Goal: Obtain resource: Download file/media

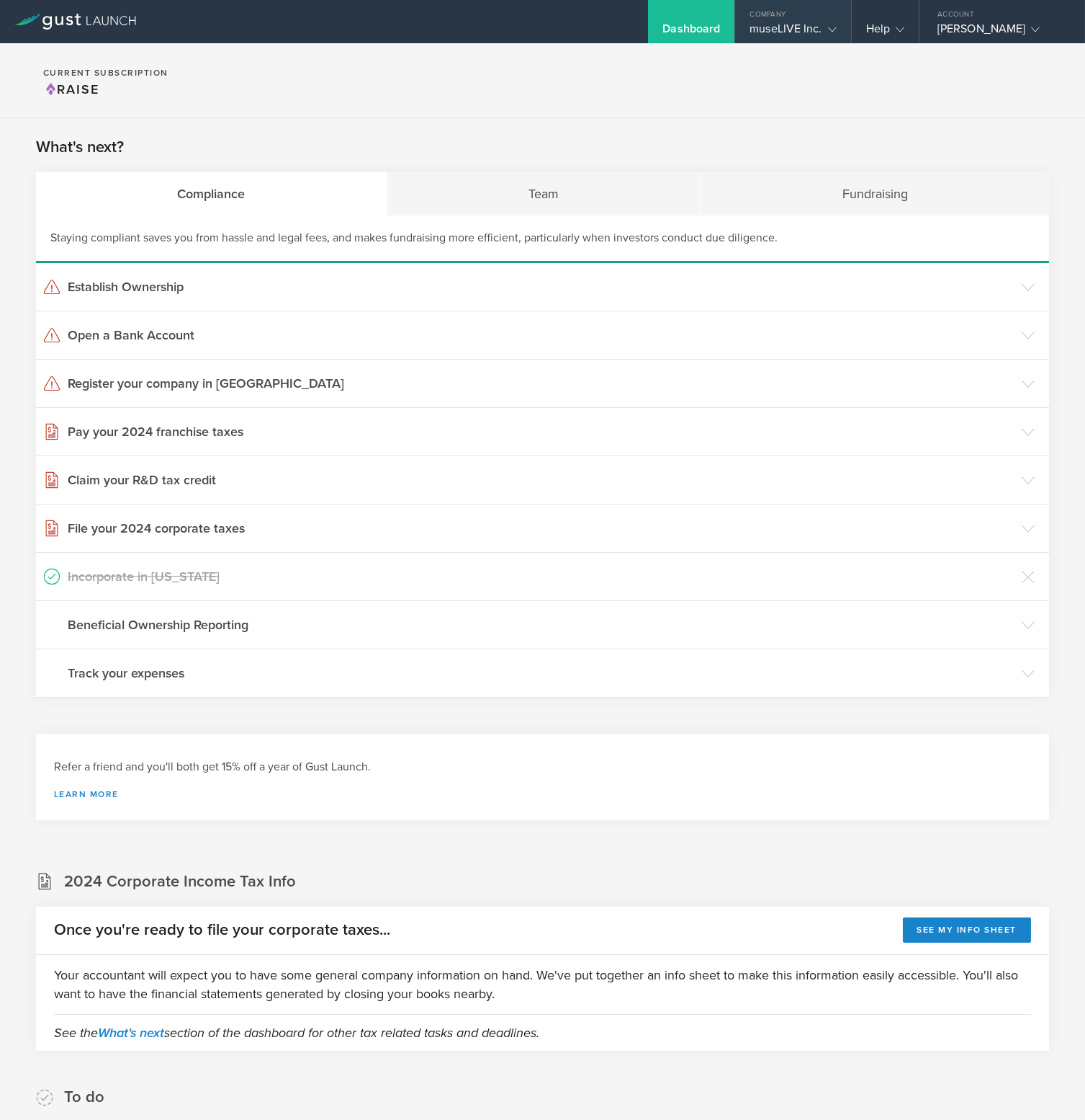
click at [817, 14] on div "Company" at bounding box center [793, 11] width 115 height 22
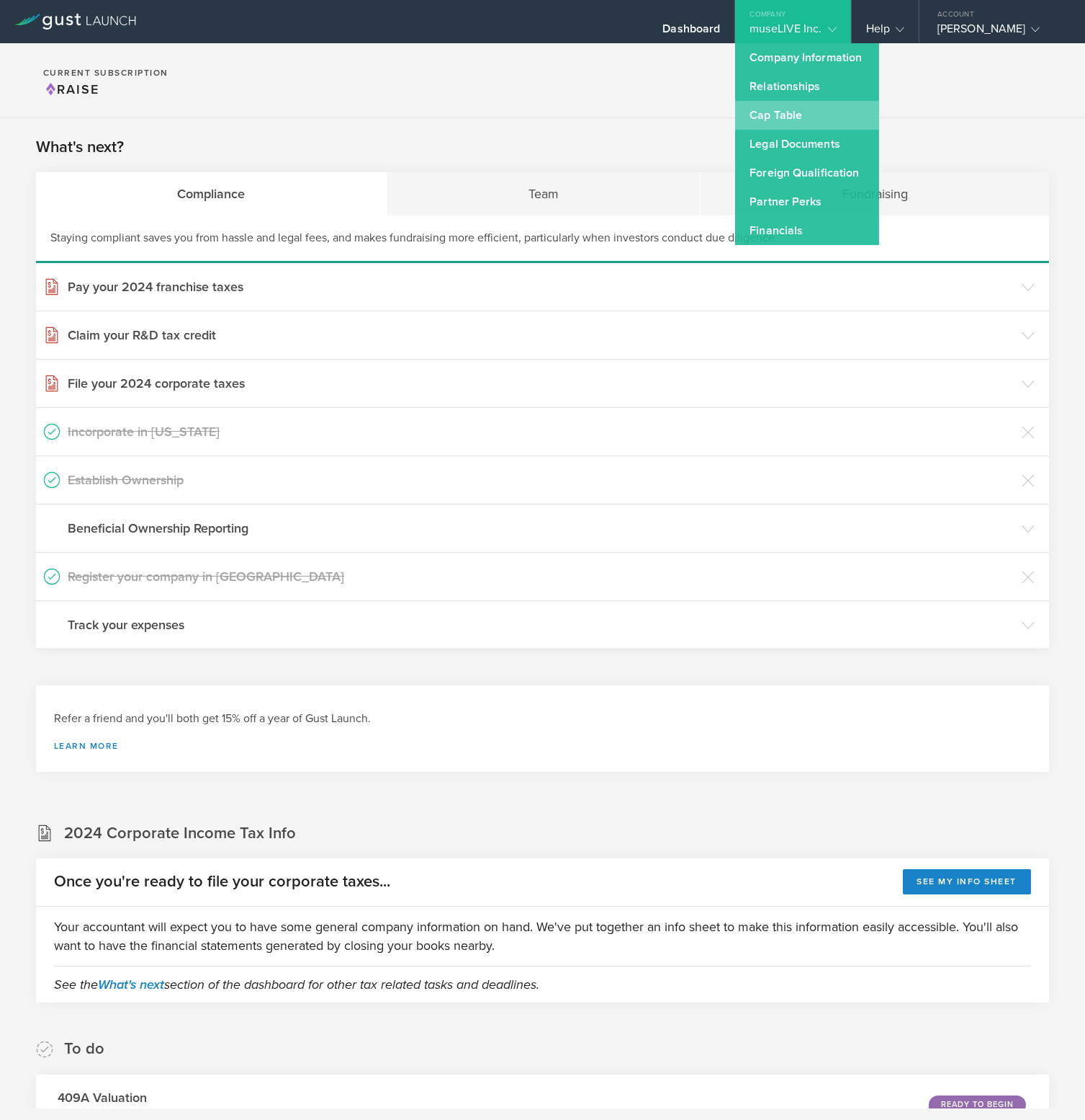
click at [803, 103] on link "Cap Table" at bounding box center [808, 115] width 144 height 29
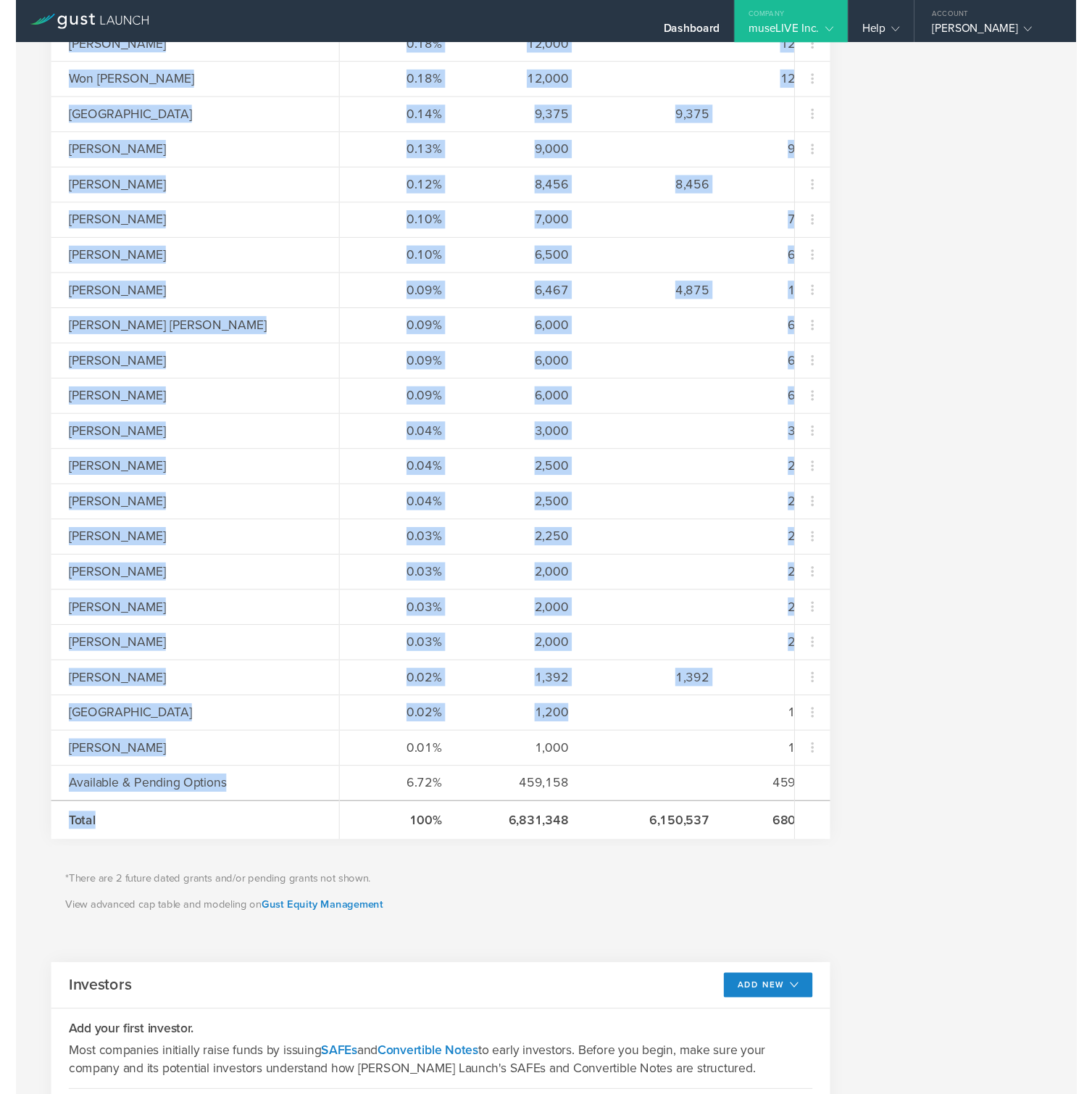
scroll to position [939, 0]
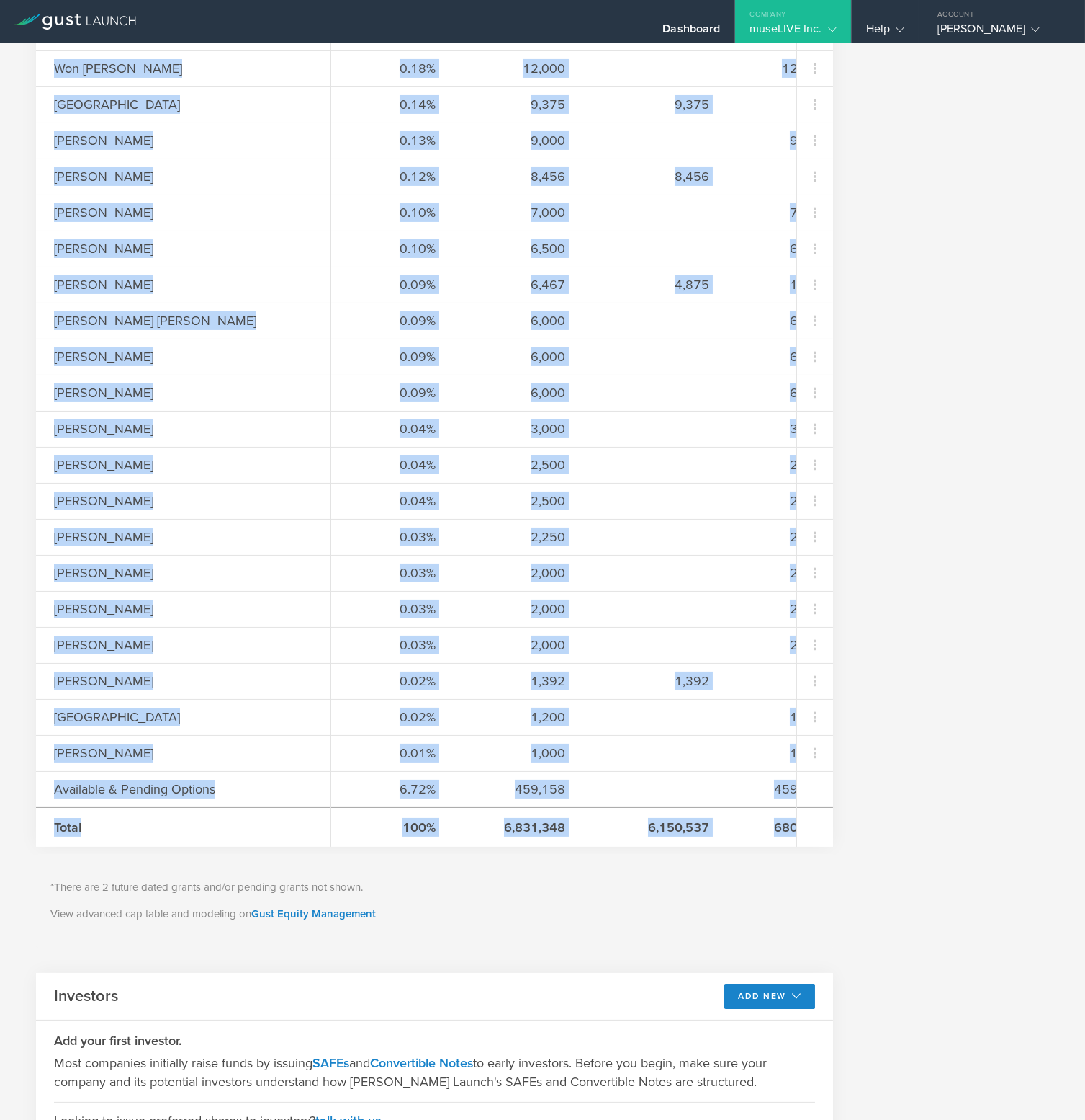
copy div "Lorem Ip Dolorsi Amet Consect Ad Elit Sedd Eius Temporin Utla Etdolo Magn Aliqu…"
drag, startPoint x: 52, startPoint y: 338, endPoint x: 769, endPoint y: 818, distance: 862.8
click at [769, 818] on div "Name [PERSON_NAME] Oh [PERSON_NAME] Yeon [PERSON_NAME] Oh Yura [PERSON_NAME] Eu…" at bounding box center [434, 194] width 797 height 1304
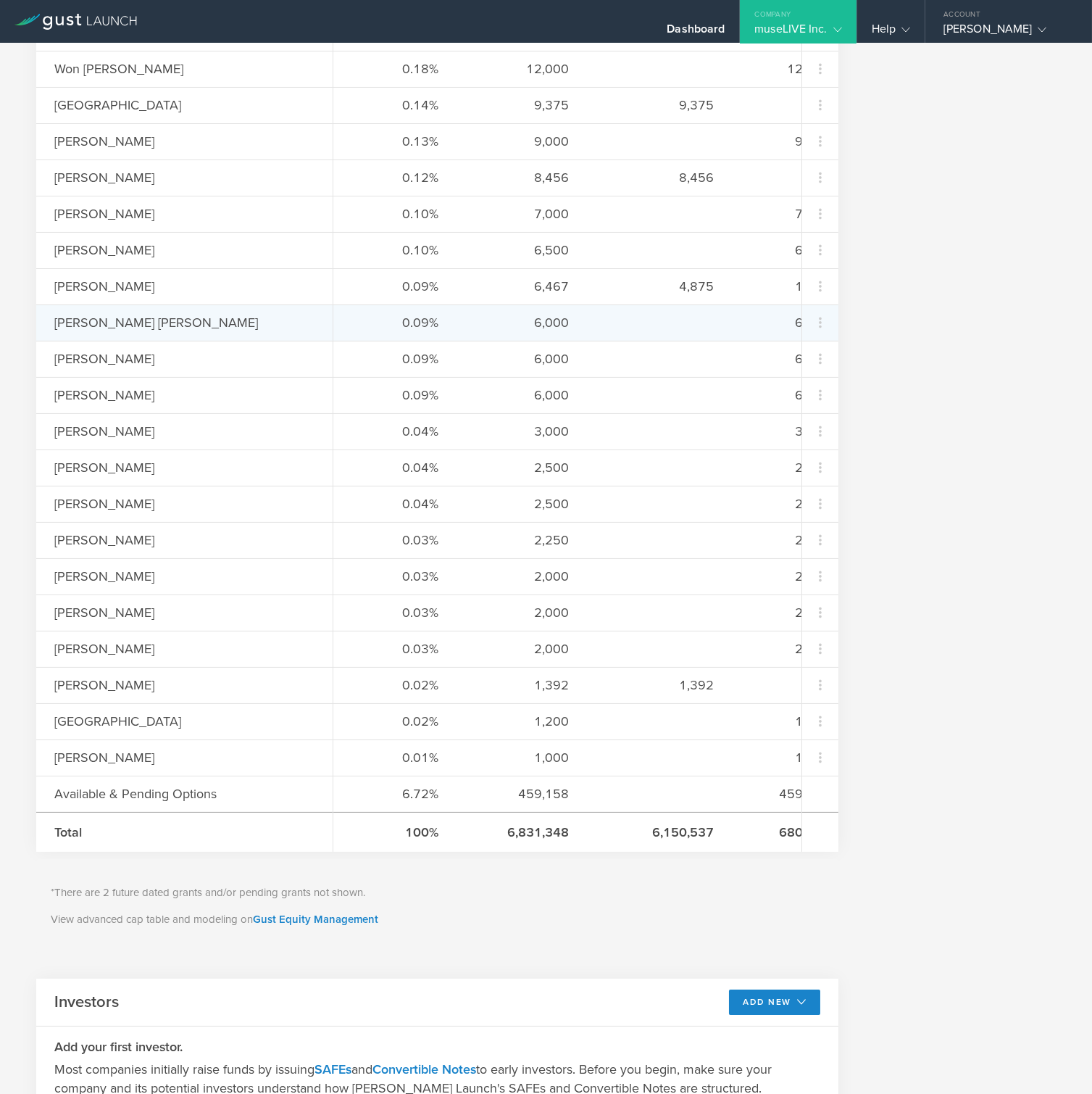
click at [492, 330] on div "0.09% 6,000 6,000" at bounding box center [567, 323] width 468 height 36
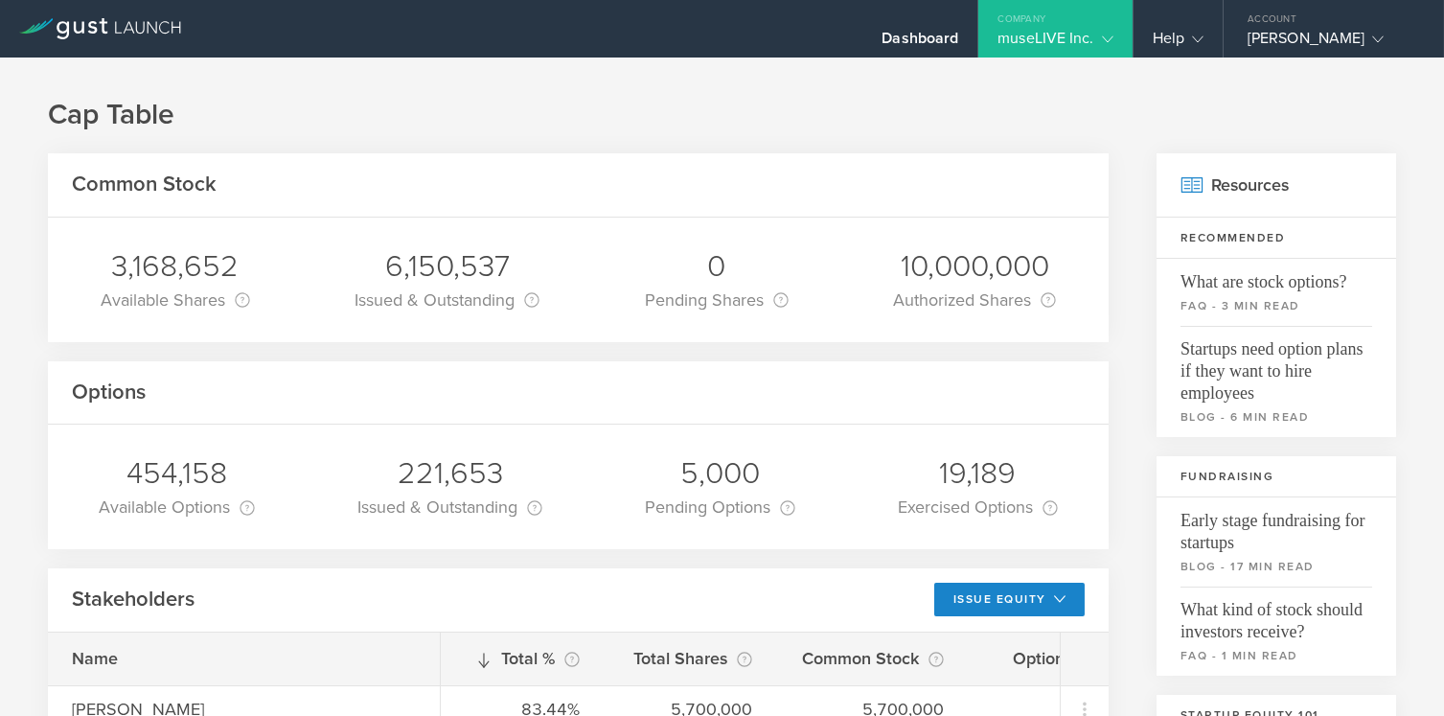
scroll to position [0, 0]
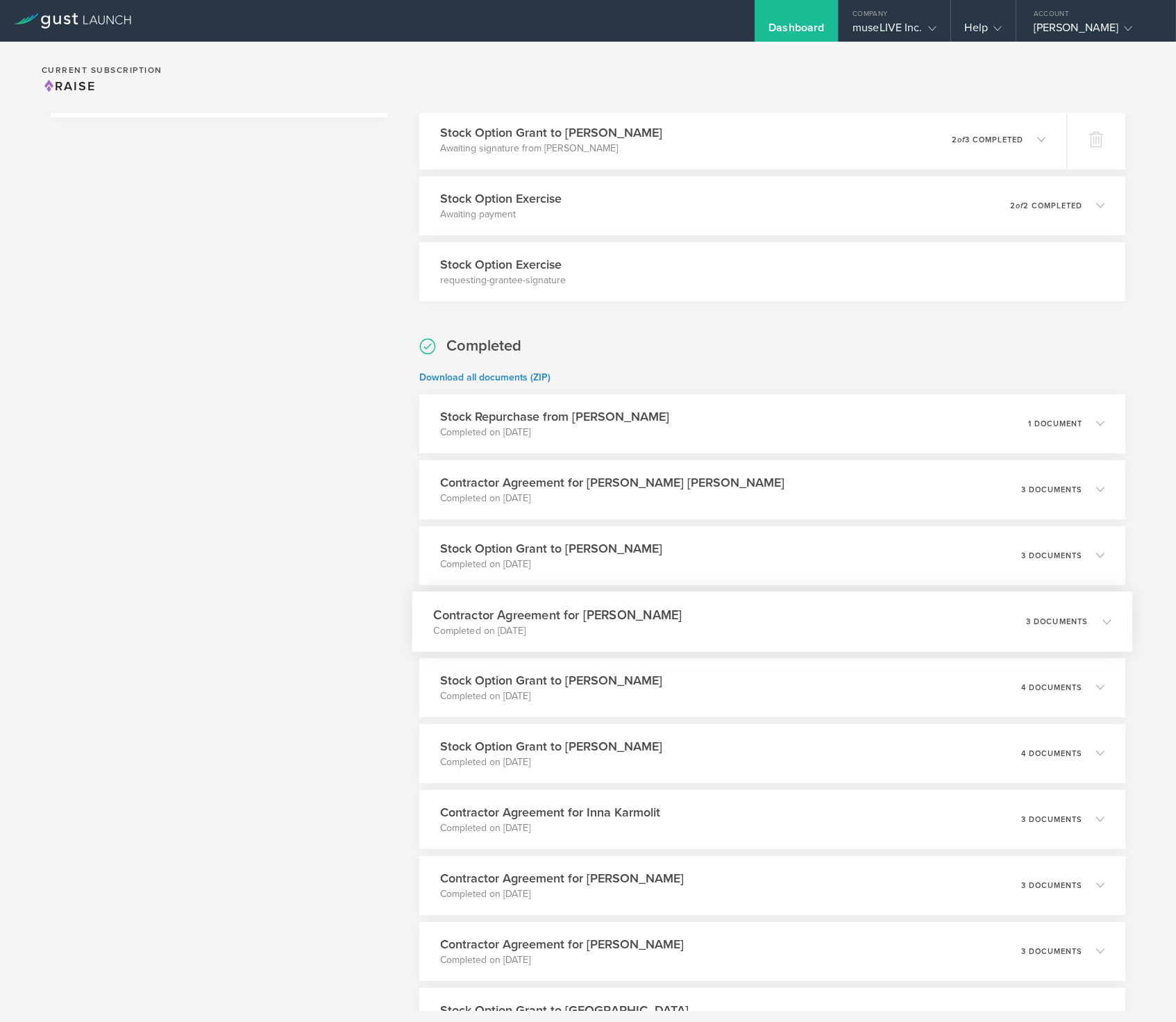
scroll to position [4353, 0]
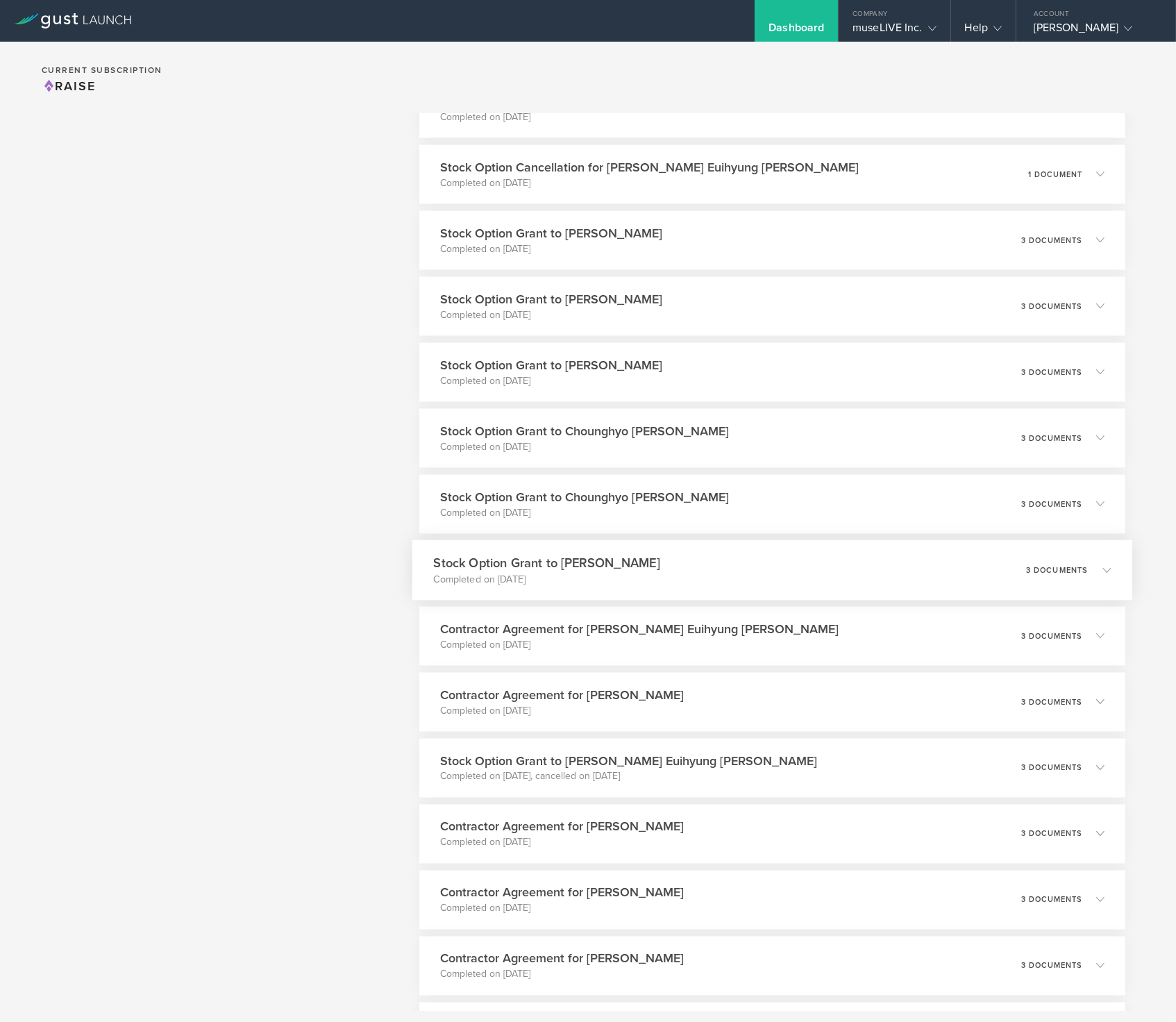
click at [742, 574] on div "Stock Option Grant to Yura Choi Completed on Aug 3, 2024 3 documents" at bounding box center [772, 570] width 720 height 60
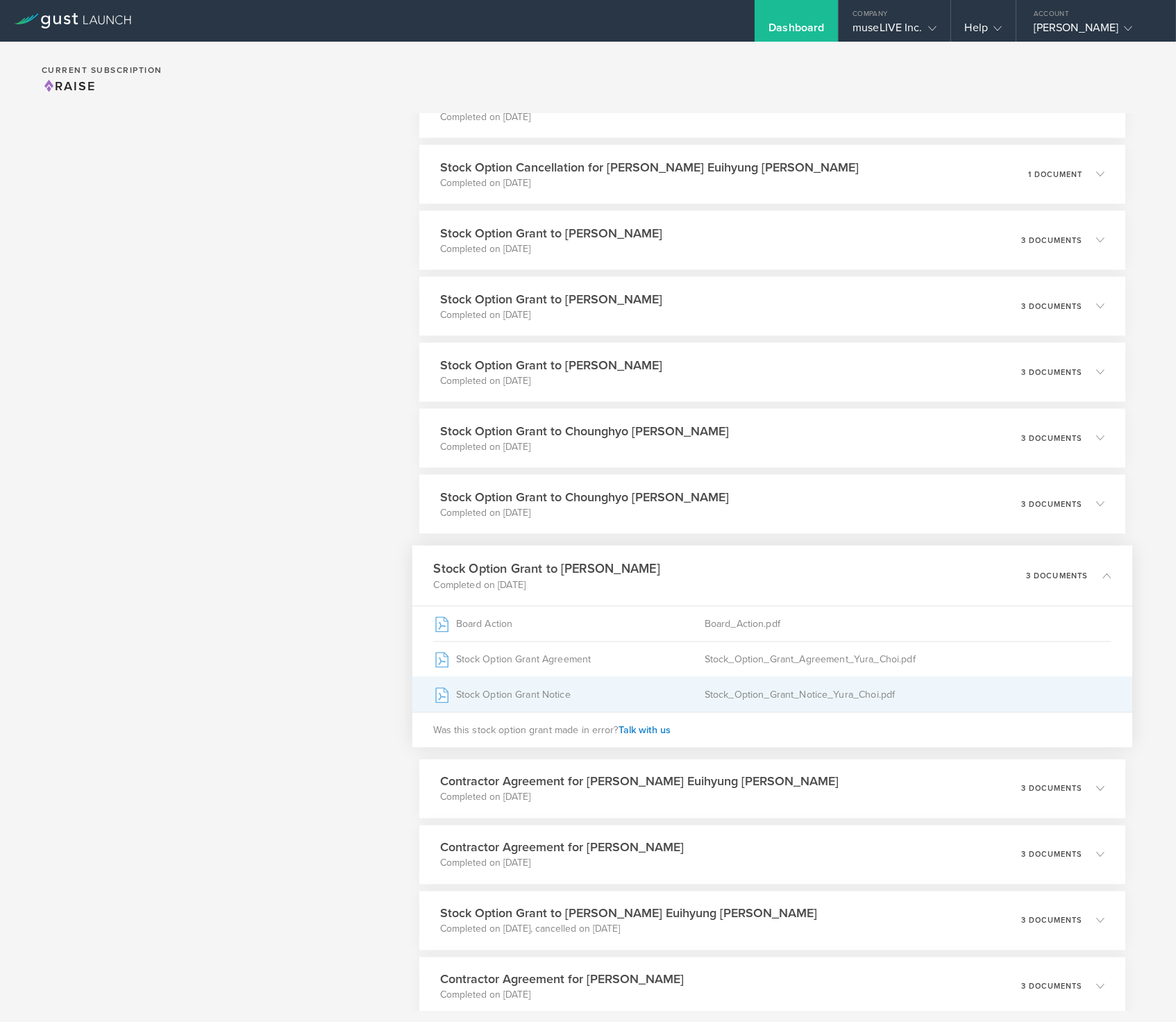
click at [616, 691] on div "Stock Option Grant Notice" at bounding box center [569, 695] width 271 height 35
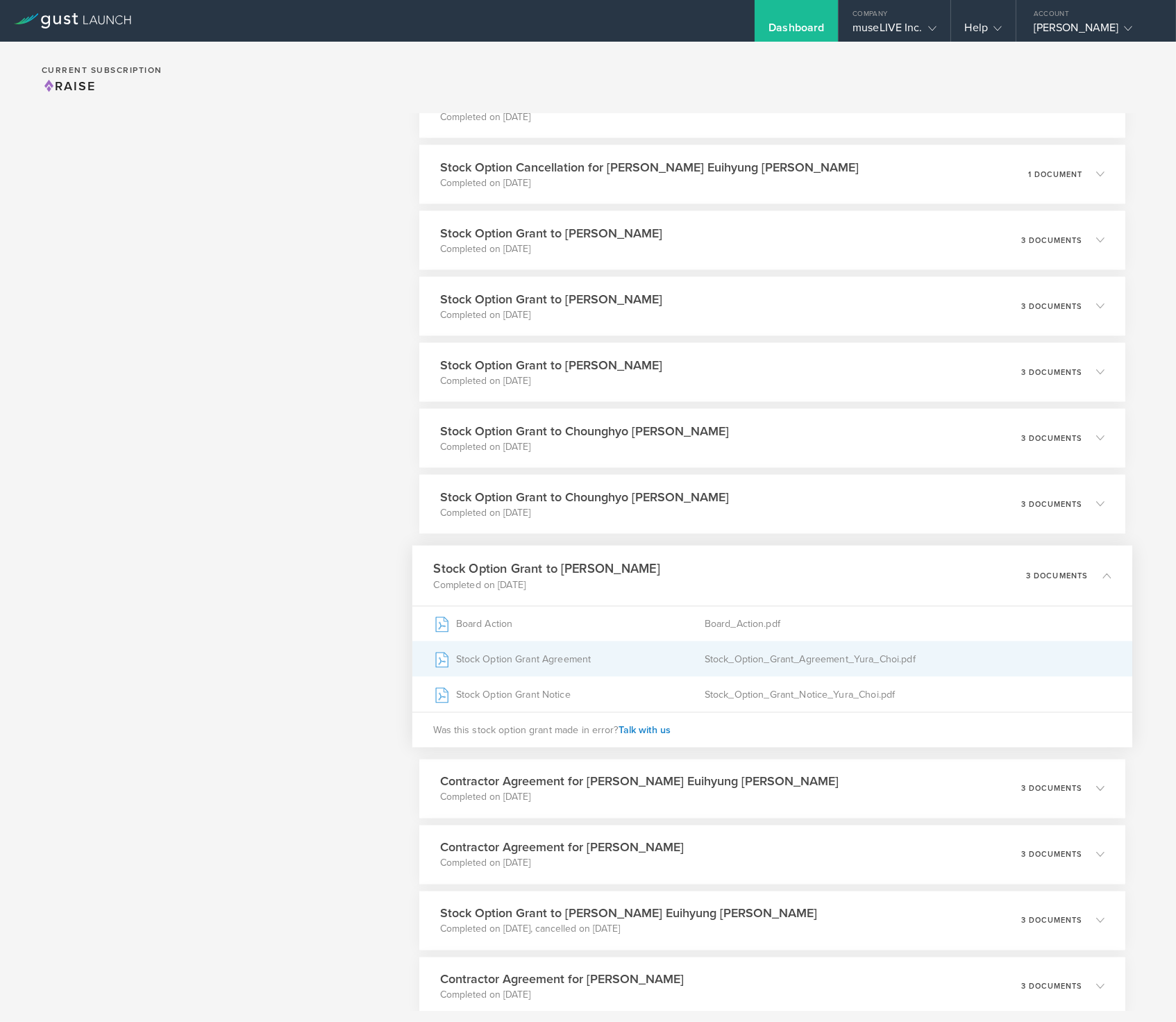
click at [776, 658] on div "Stock_Option_Grant_Agreement_Yura_Choi.pdf" at bounding box center [907, 659] width 406 height 35
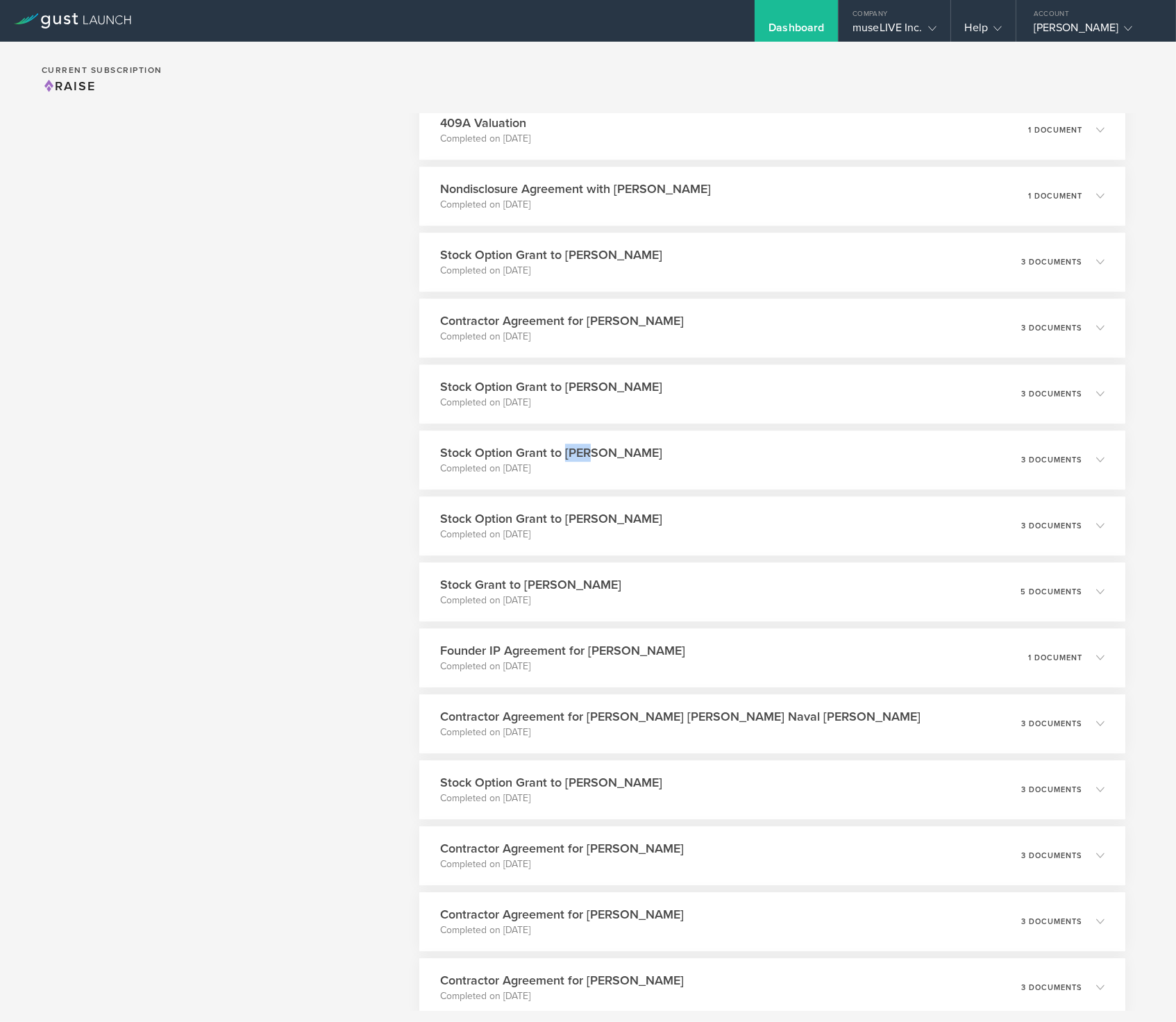
scroll to position [7787, 0]
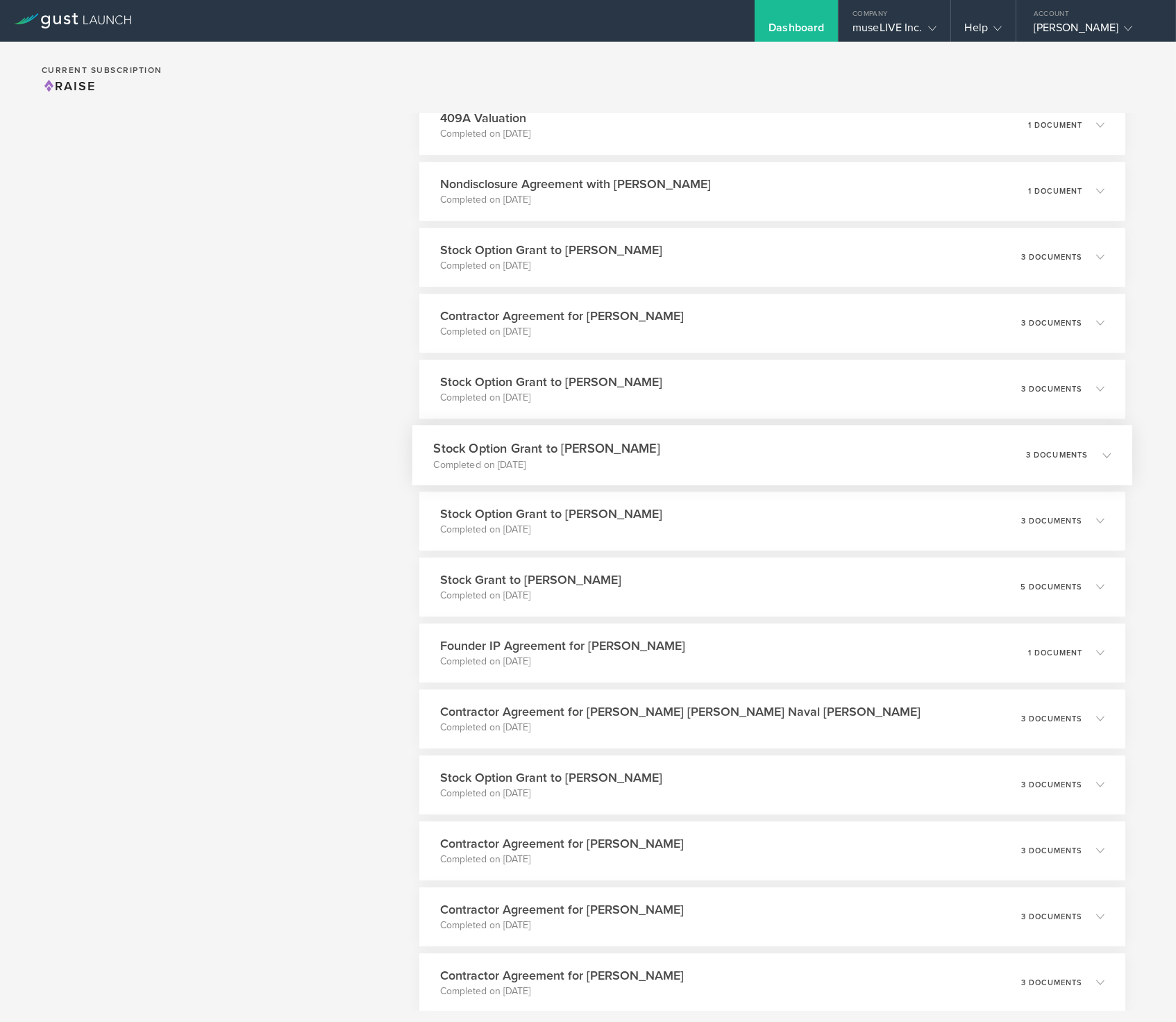
click at [681, 456] on div "Stock Option Grant to Yura Choi Completed on Sep 25, 2022 3 documents" at bounding box center [772, 455] width 720 height 60
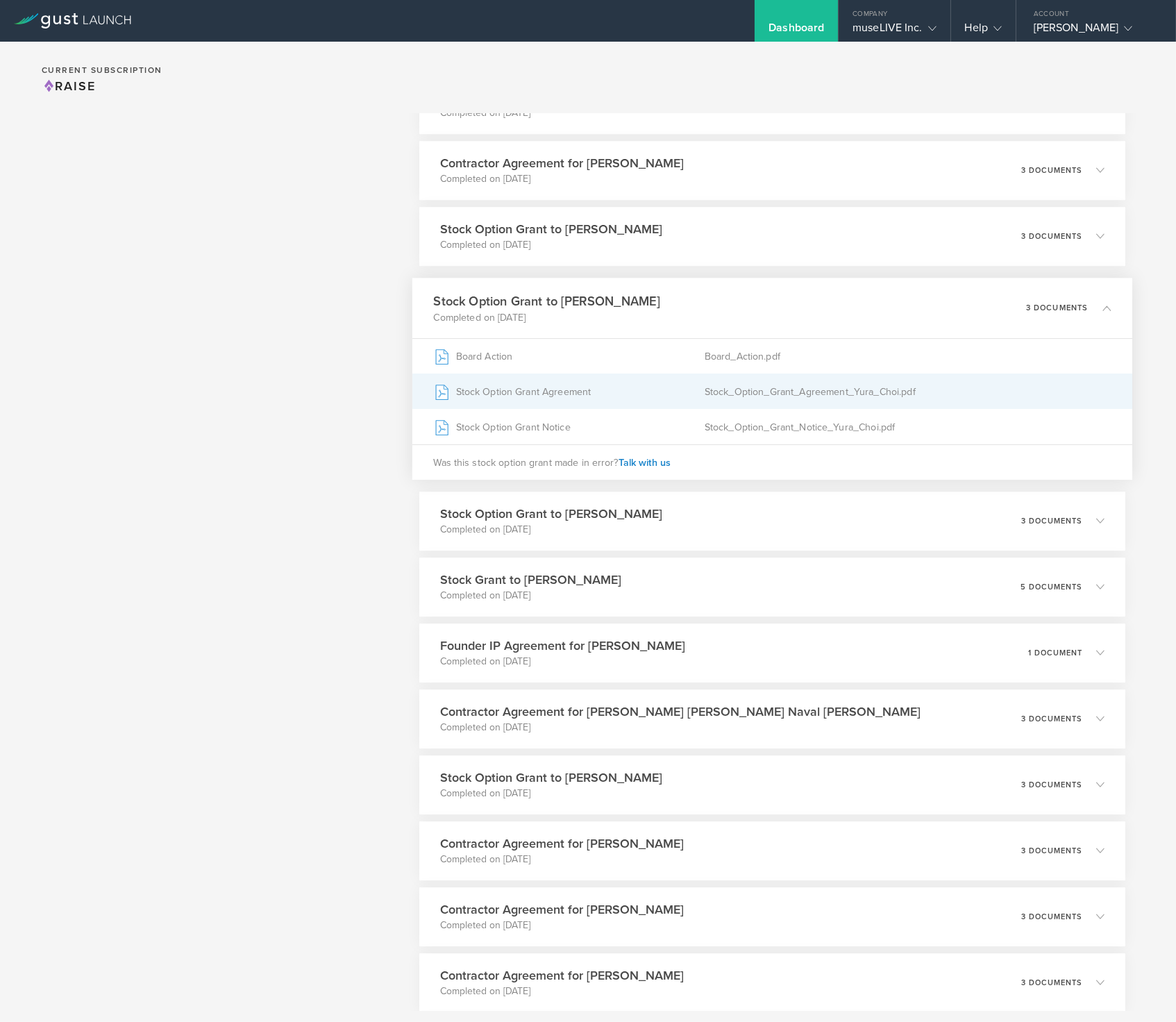
click at [621, 395] on div "Stock Option Grant Agreement" at bounding box center [569, 391] width 271 height 35
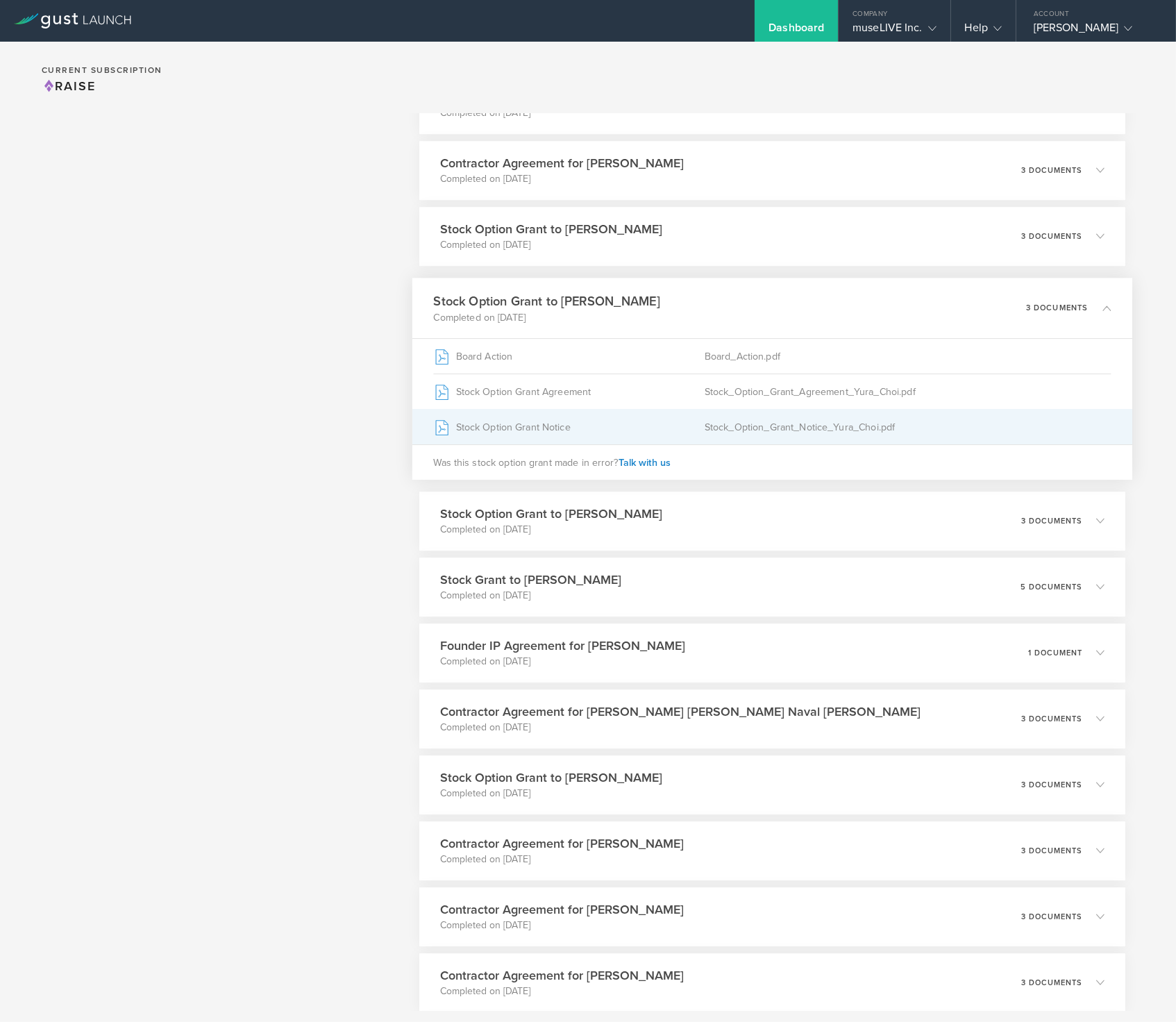
click at [551, 422] on div "Stock Option Grant Notice" at bounding box center [569, 427] width 271 height 35
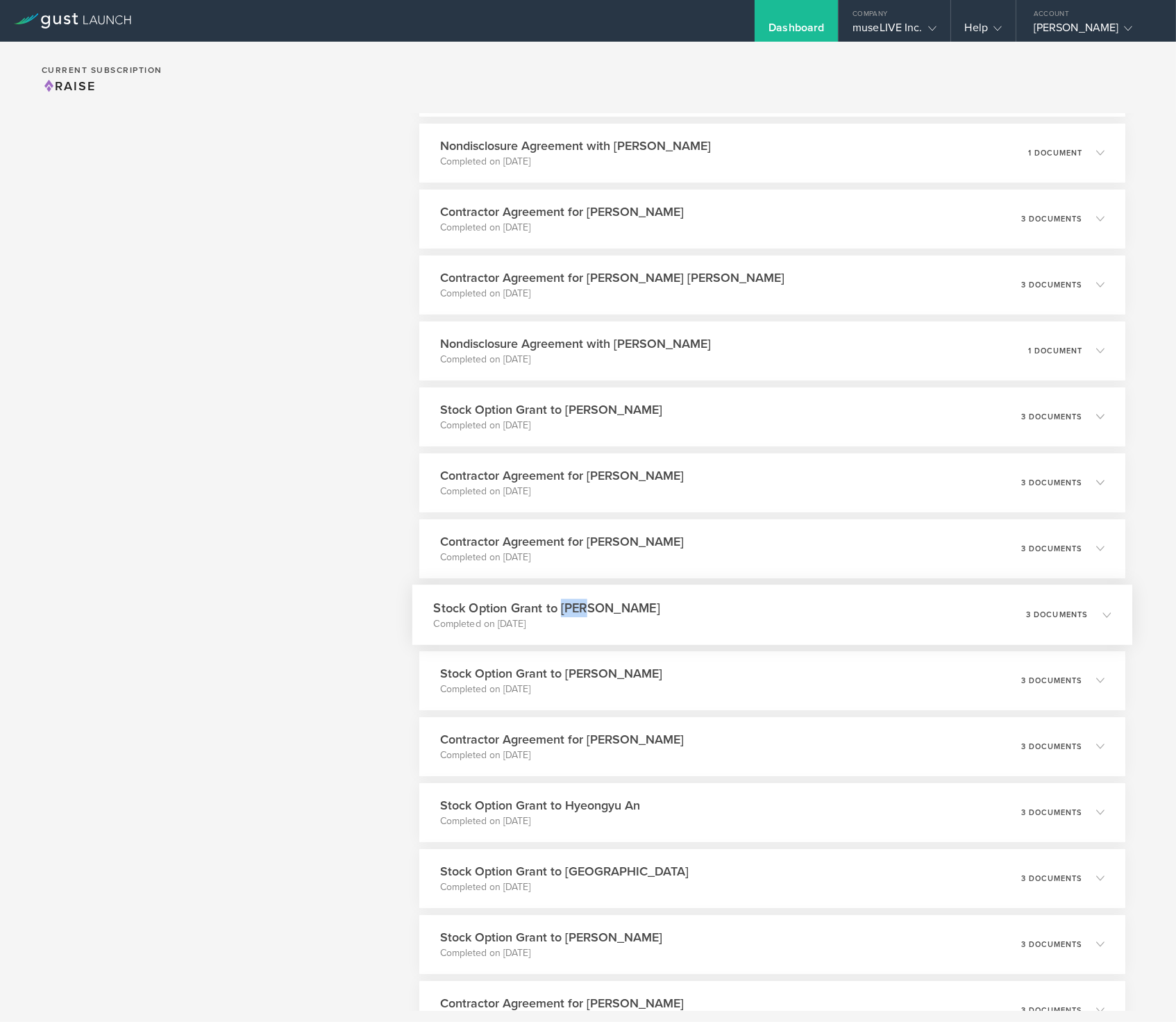
scroll to position [9680, 0]
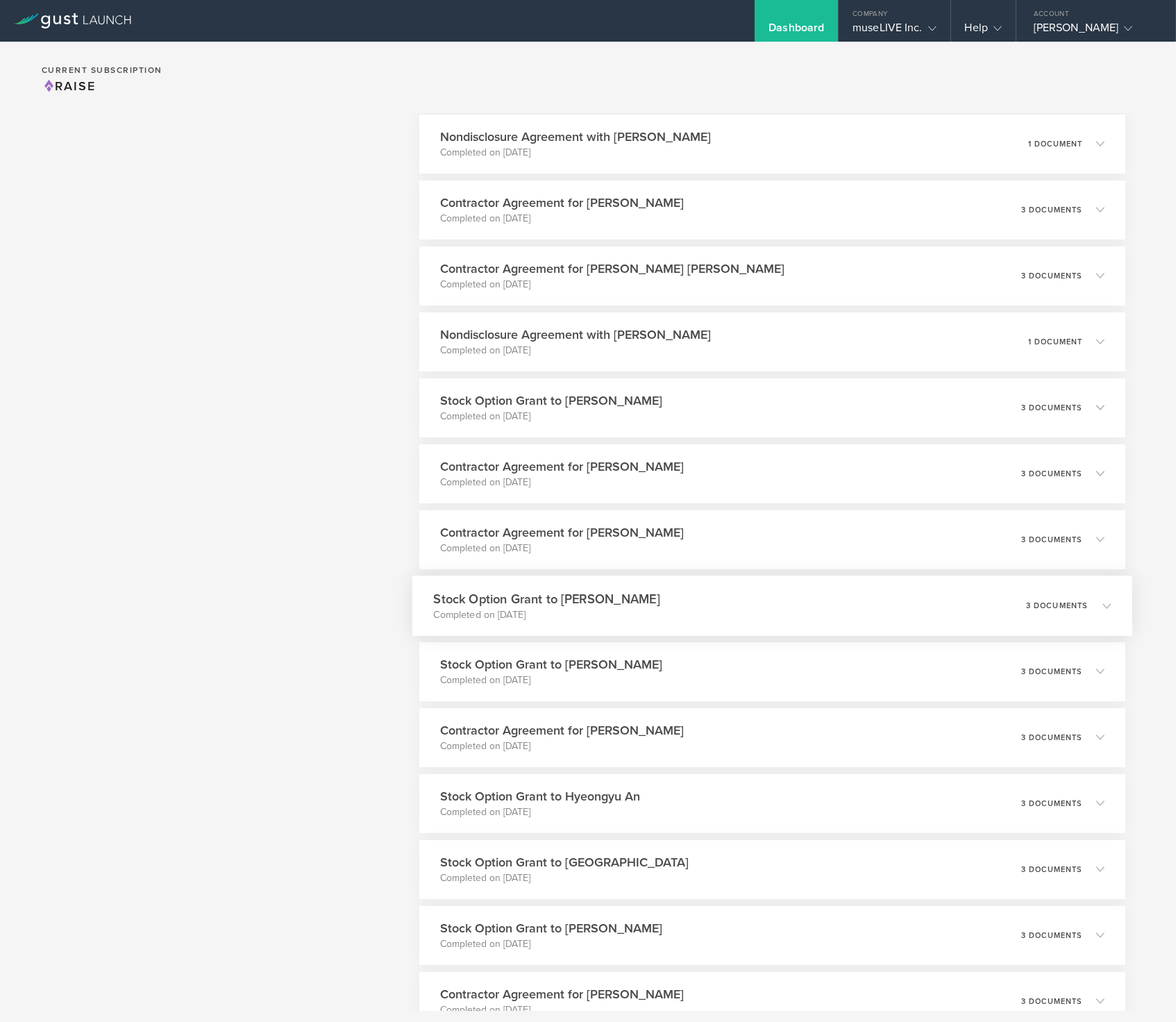
click at [697, 595] on div "Stock Option Grant to Yura Choi Completed on Nov 19, 2021 3 documents" at bounding box center [772, 606] width 720 height 60
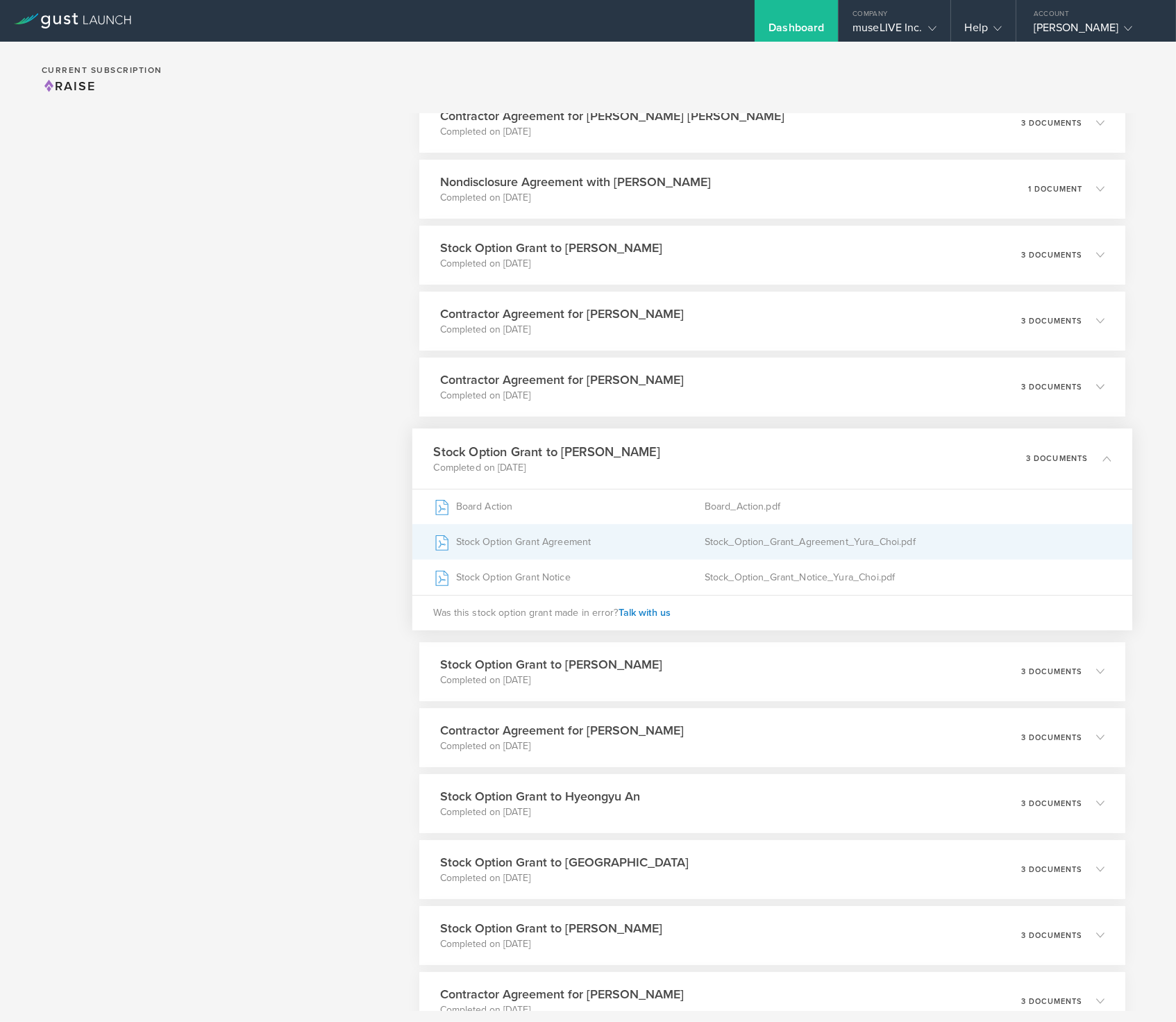
click at [768, 544] on div "Stock_Option_Grant_Agreement_Yura_Choi.pdf" at bounding box center [907, 542] width 406 height 35
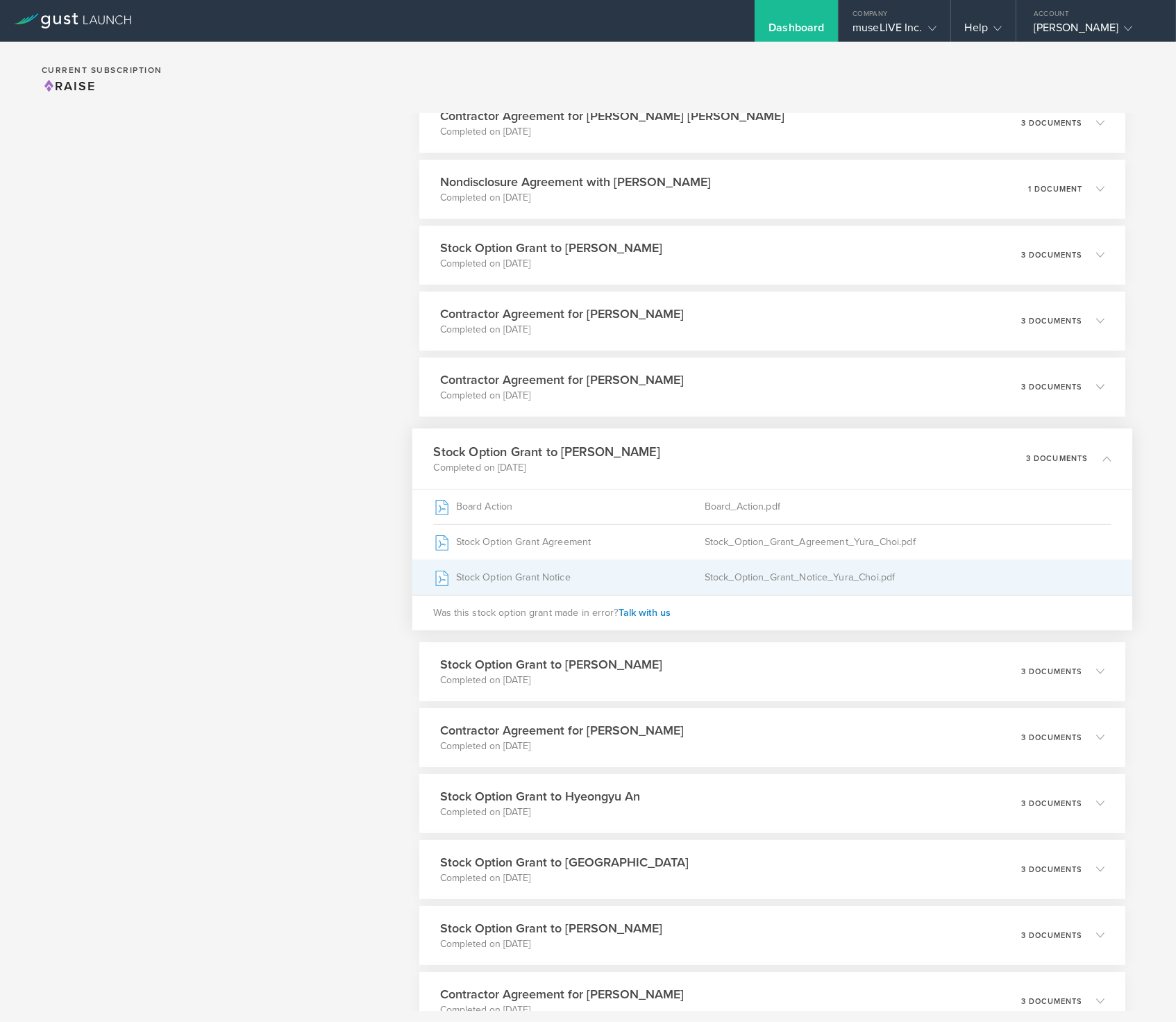
click at [627, 579] on div "Stock Option Grant Notice" at bounding box center [569, 577] width 271 height 35
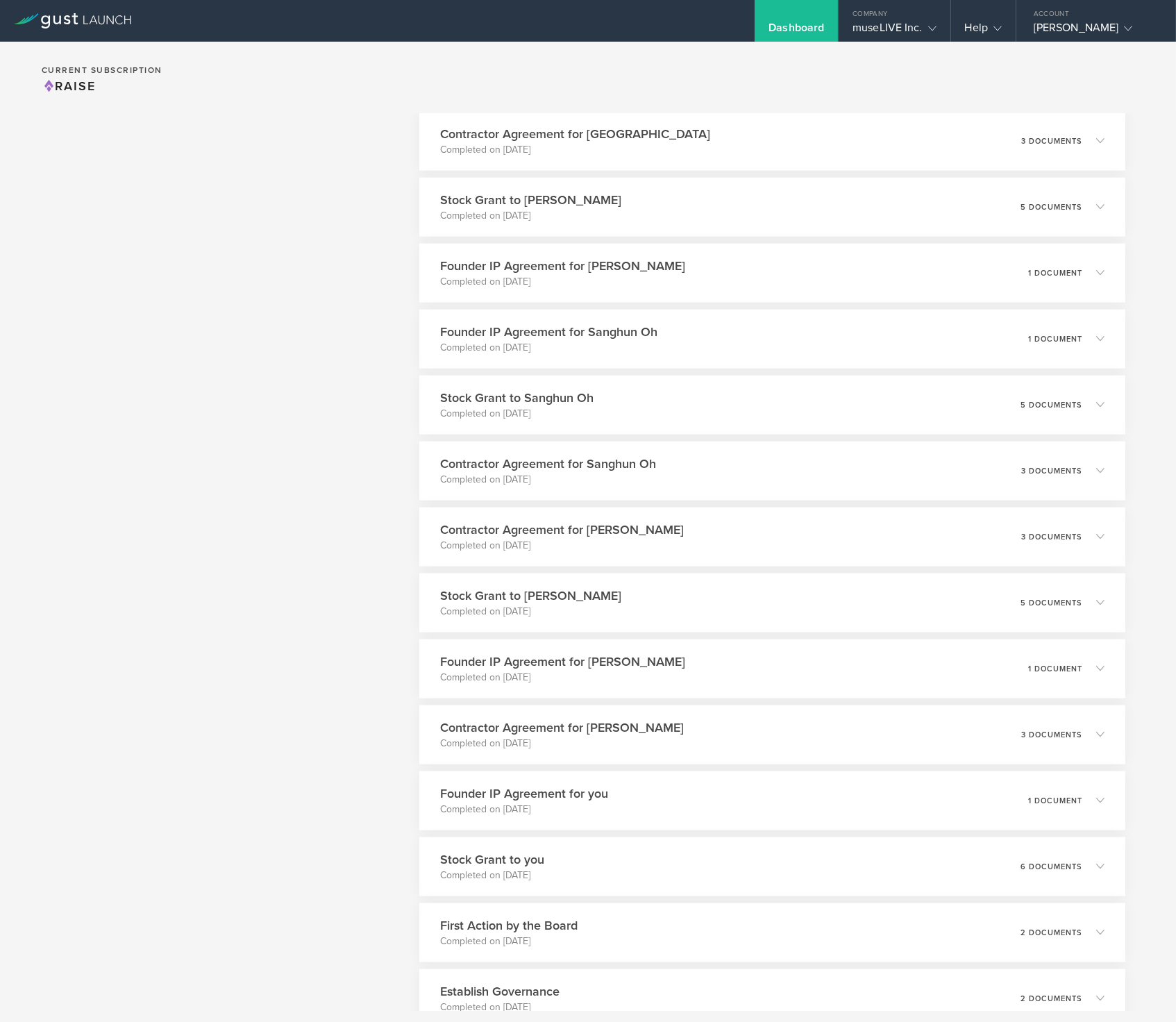
scroll to position [12985, 0]
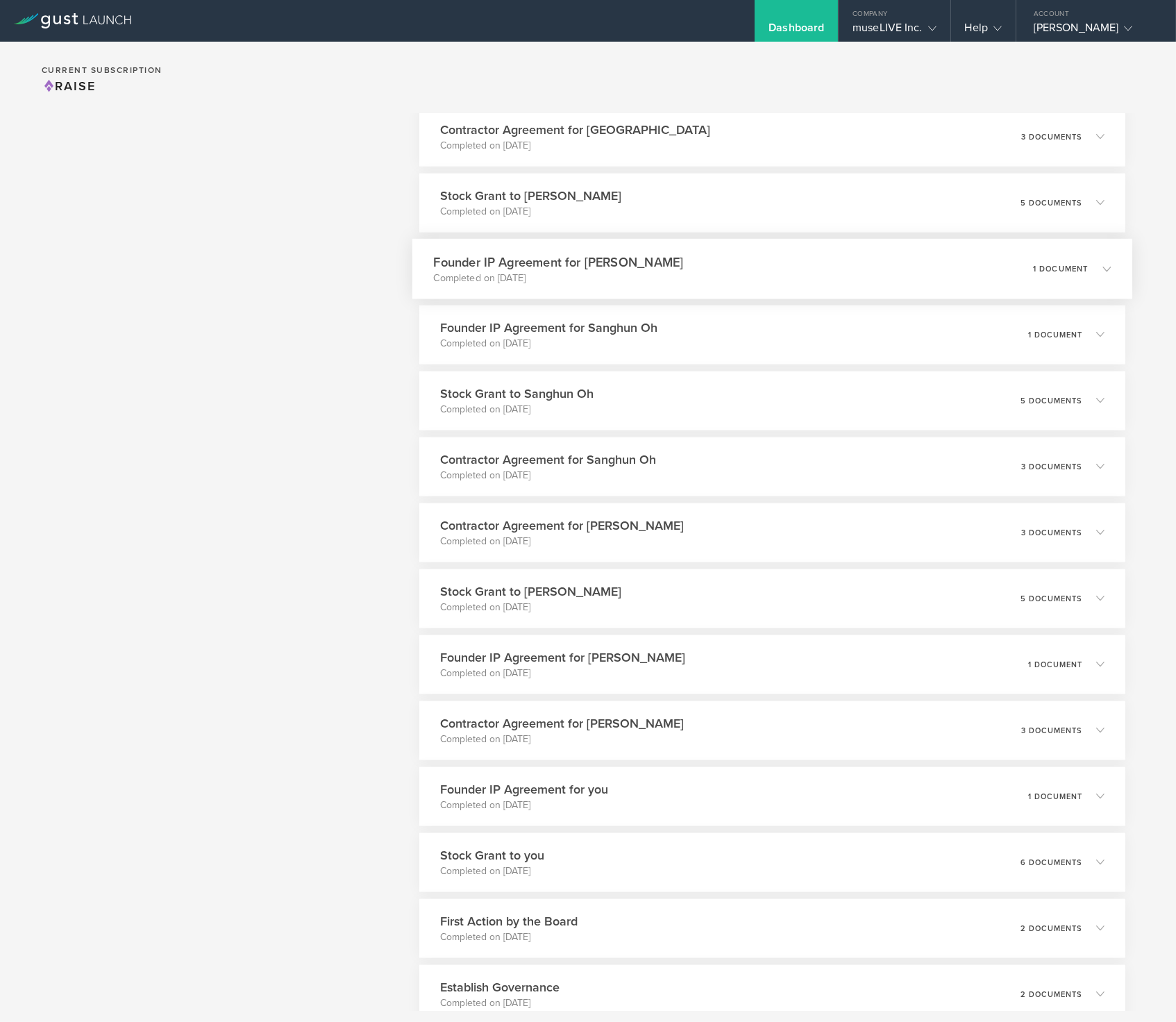
click at [801, 298] on div "Founder IP Agreement for Jiwoong Yeon Completed on Apr 8, 2021 1 document" at bounding box center [772, 269] width 720 height 60
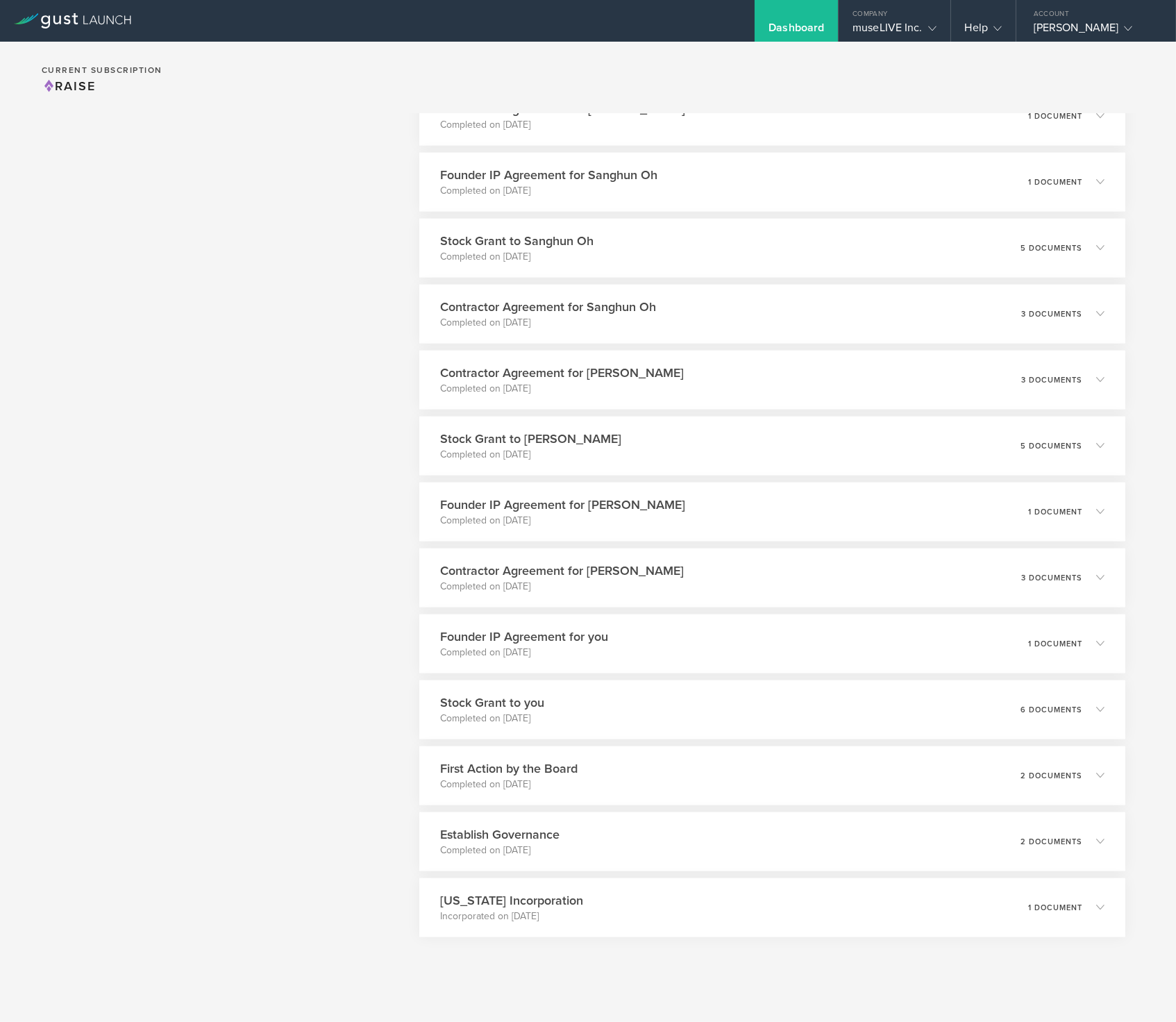
scroll to position [6397, 0]
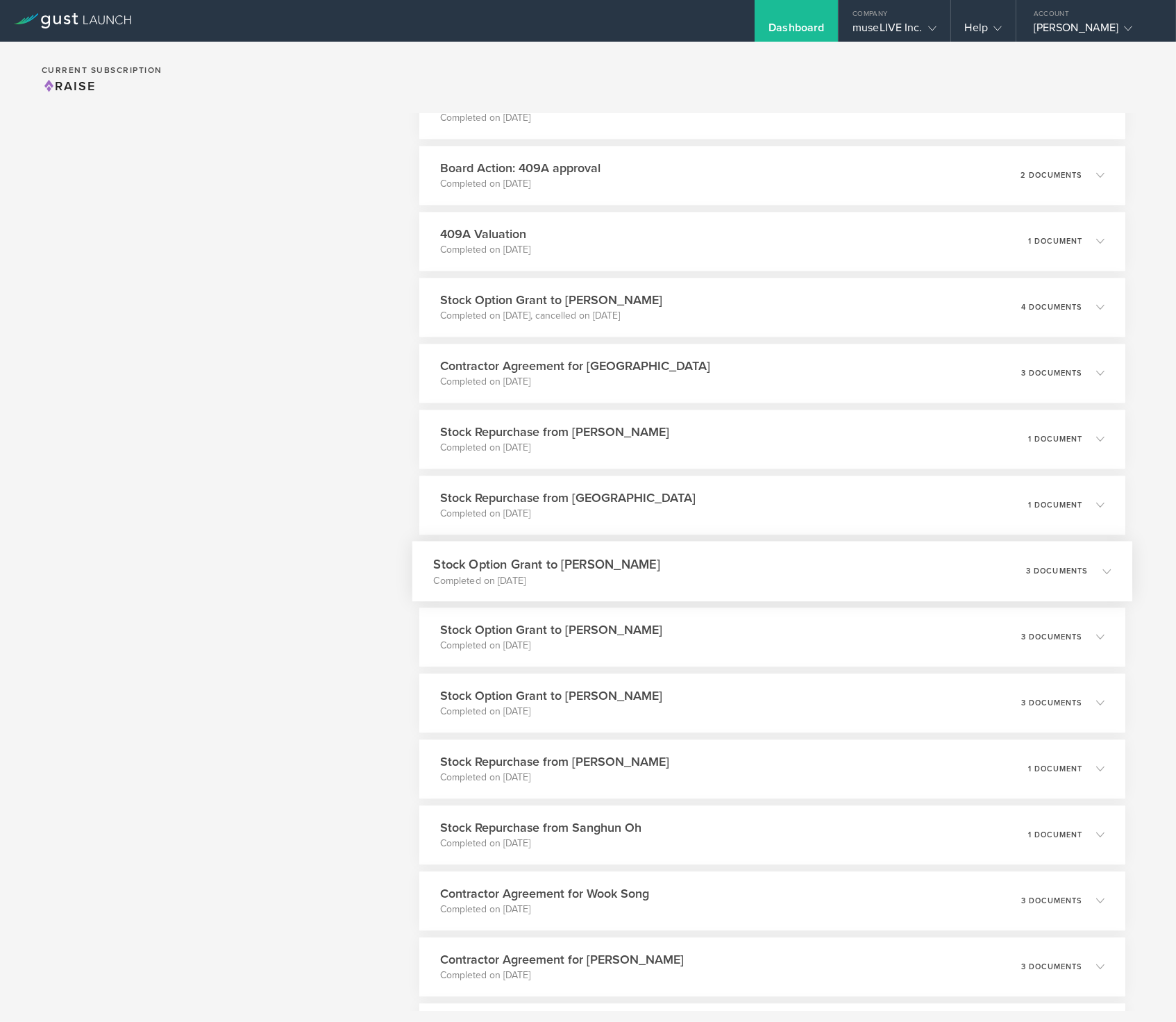
click at [649, 558] on div "Stock Option Grant to Sungwoo Kim Completed on Aug 21, 2023 3 documents" at bounding box center [772, 571] width 720 height 60
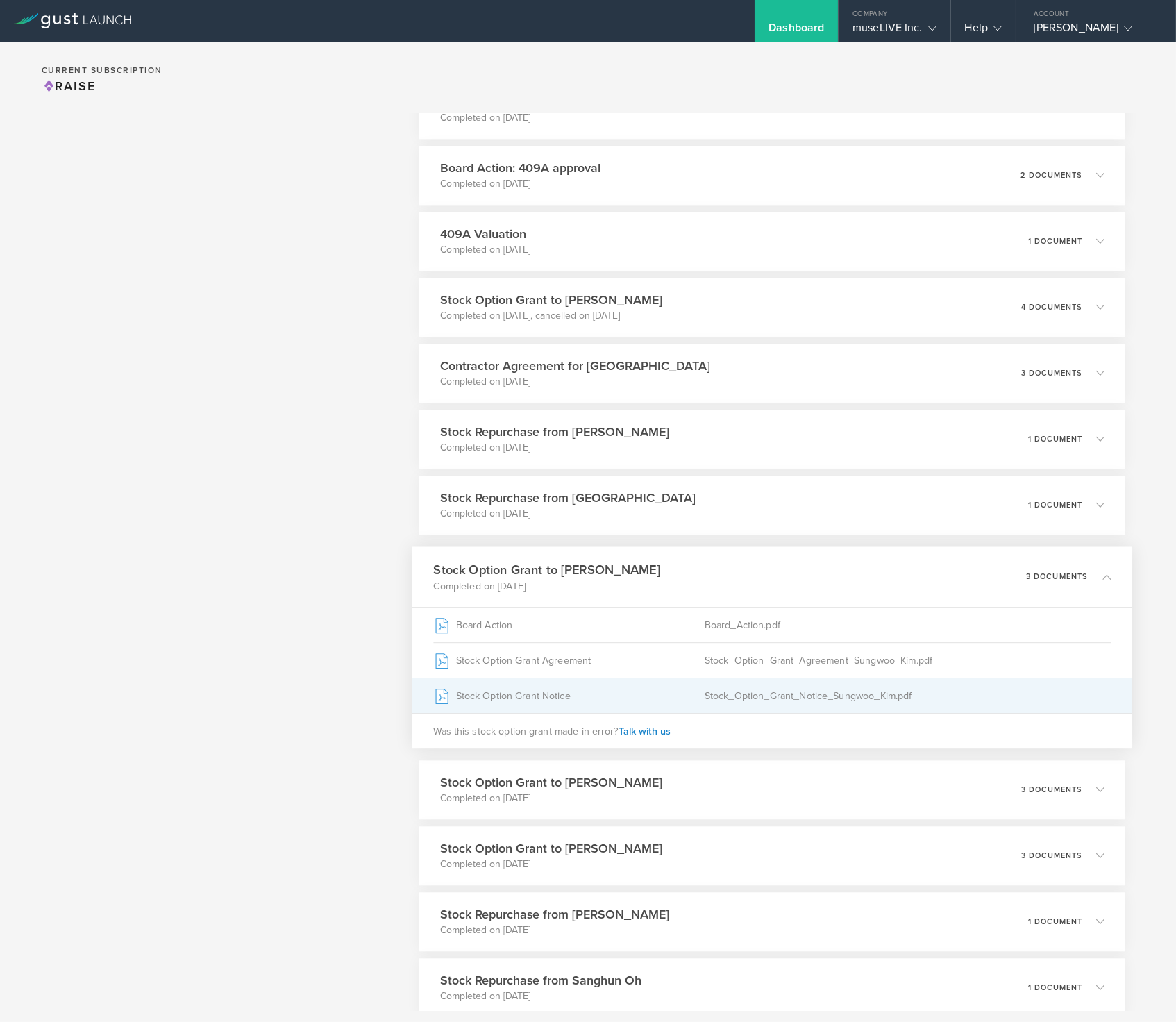
click at [595, 692] on div "Stock Option Grant Notice" at bounding box center [569, 695] width 271 height 35
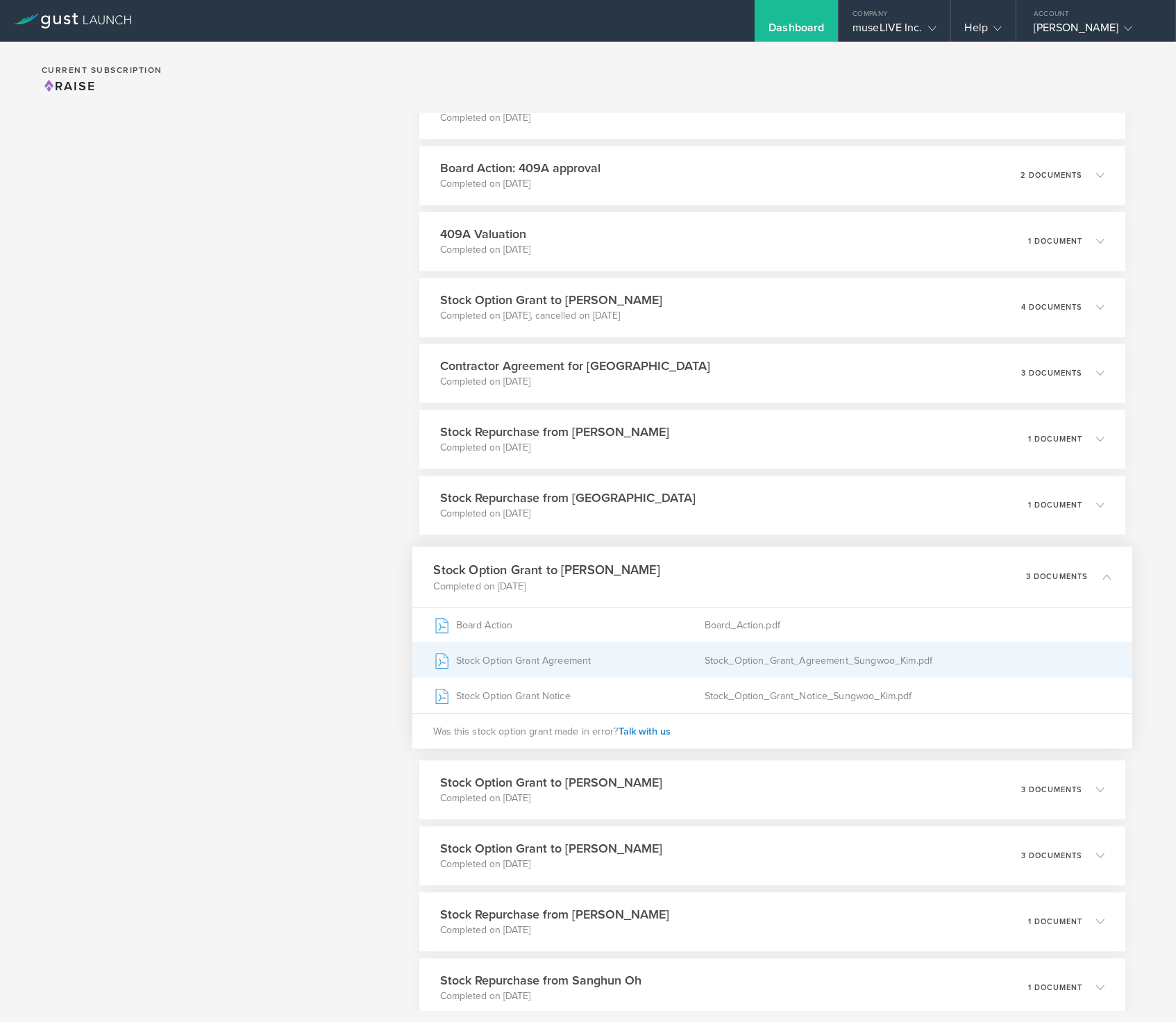
click at [677, 665] on div "Stock Option Grant Agreement" at bounding box center [569, 660] width 271 height 35
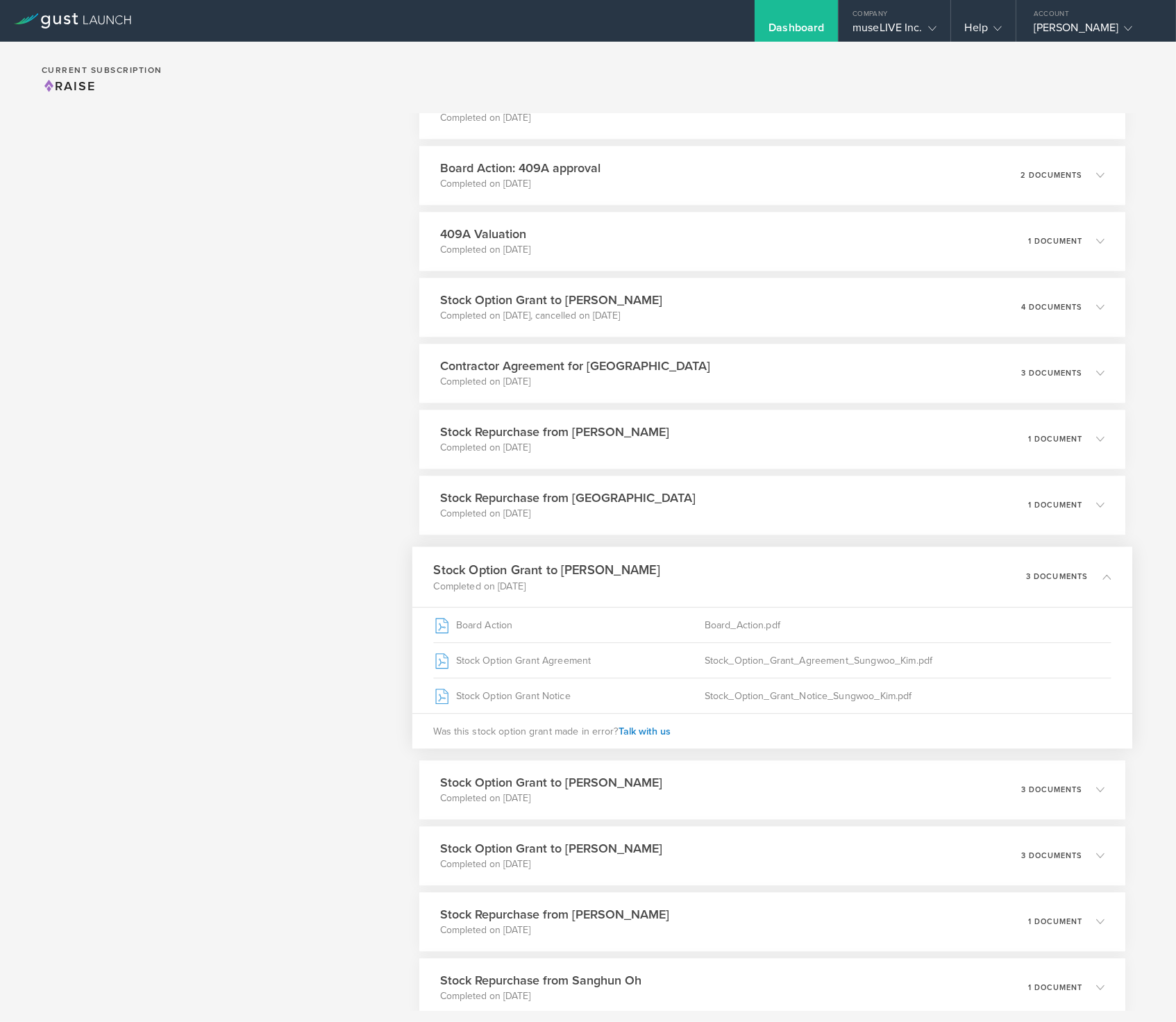
click at [343, 472] on div "What's next? Compliance Team Fundraising Staying compliant saves you from hassl…" at bounding box center [219, 741] width 337 height 14014
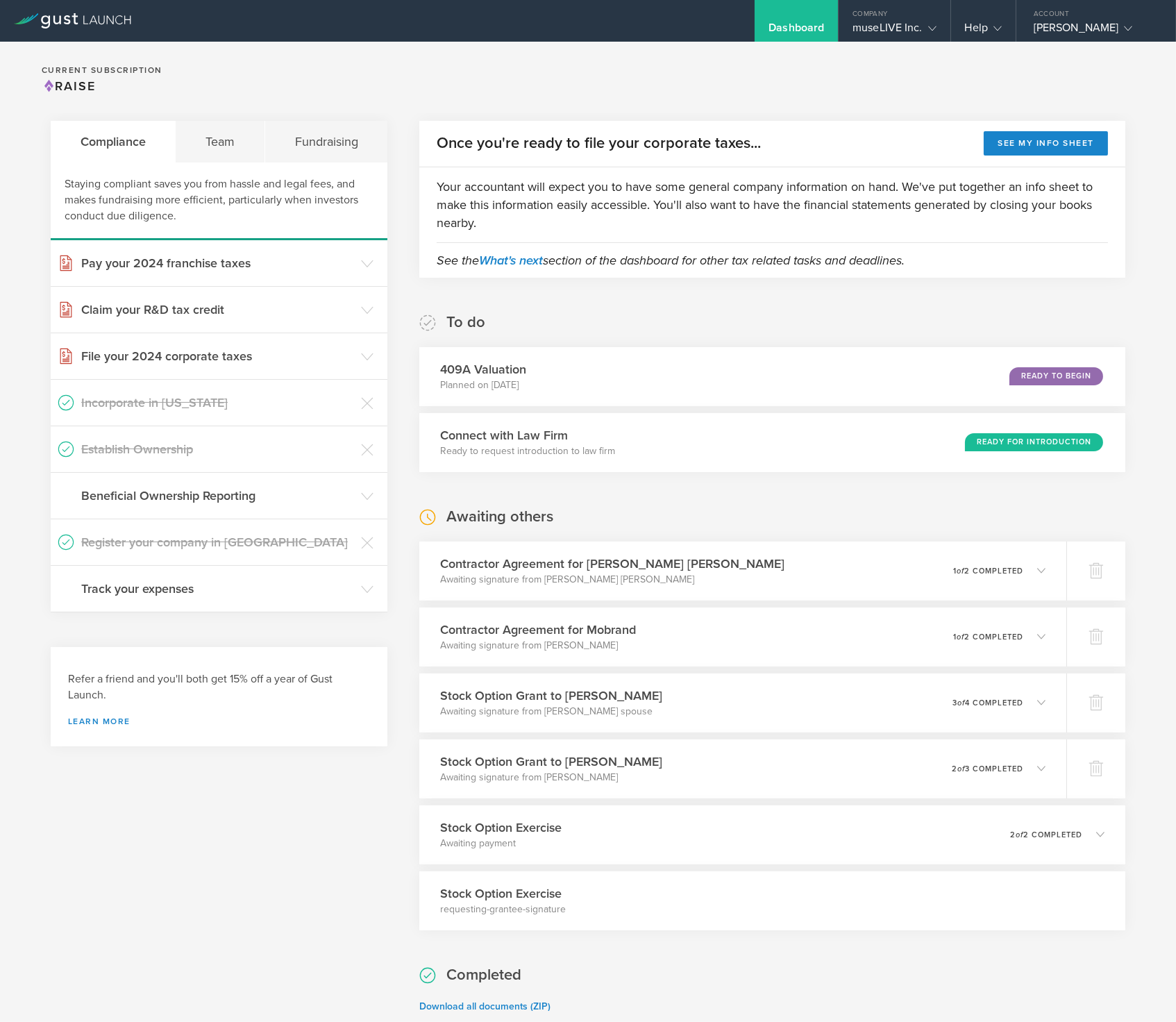
scroll to position [4222, 0]
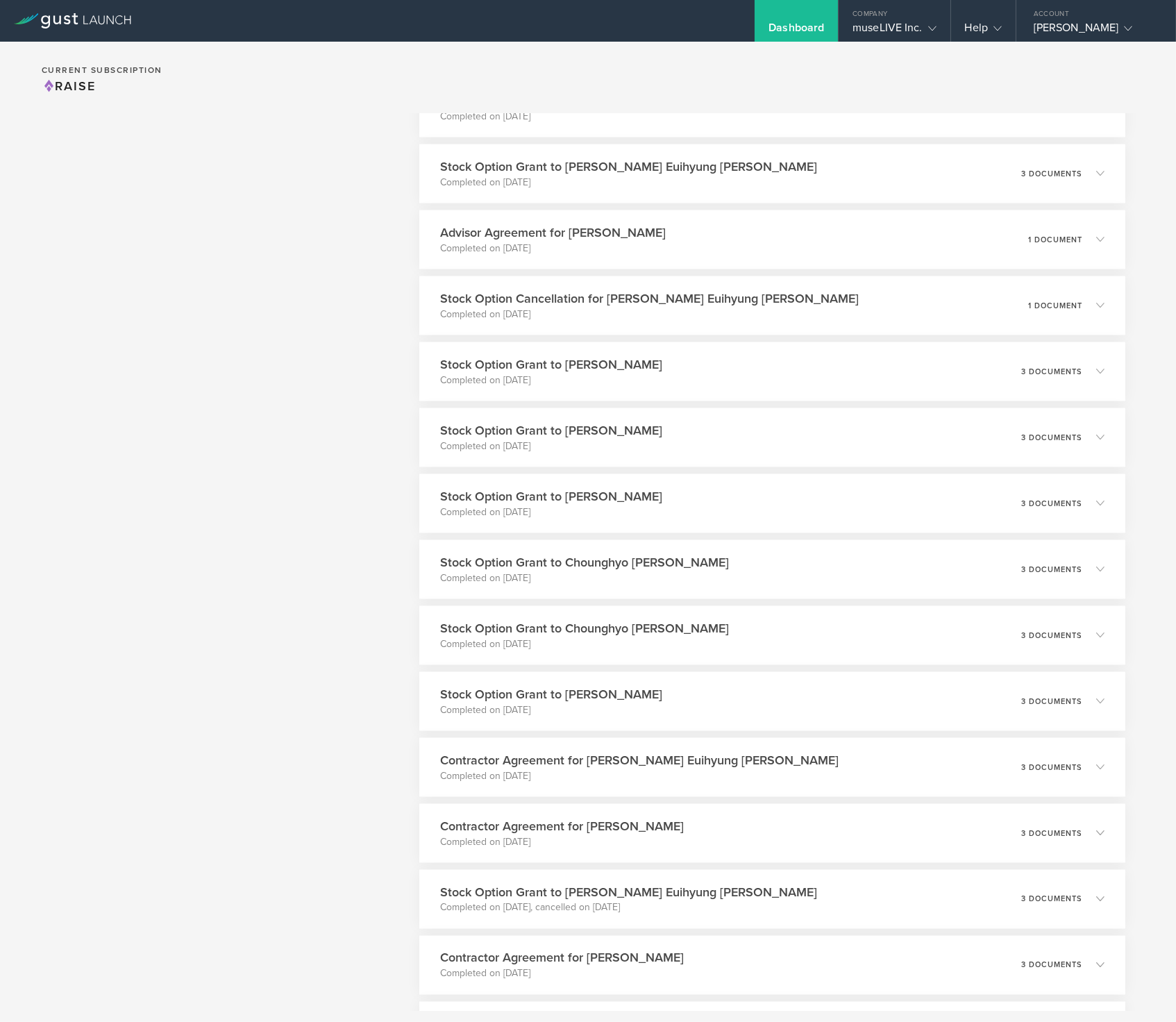
click at [469, 648] on p "Completed on [DATE]" at bounding box center [581, 644] width 294 height 14
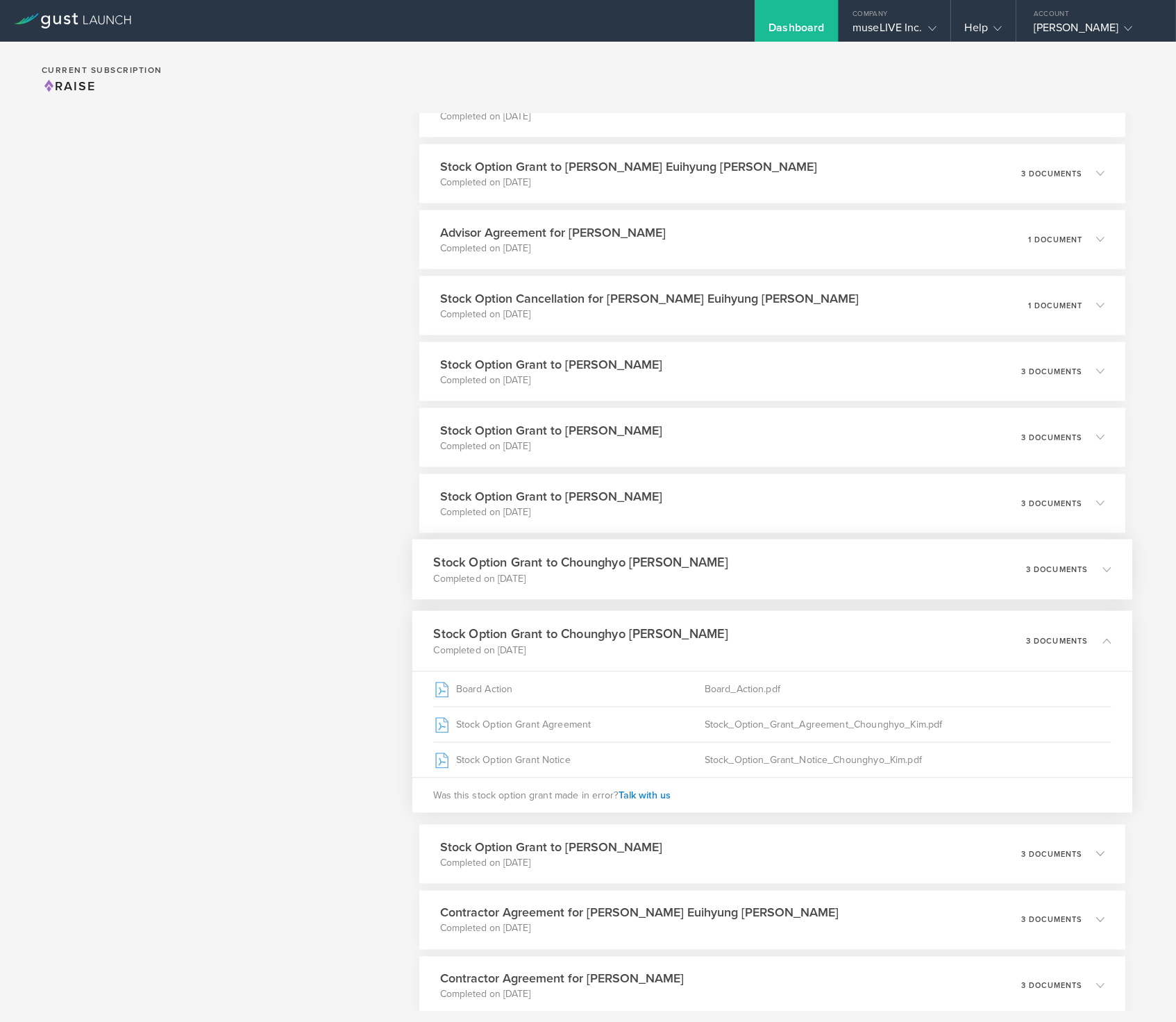
click at [524, 585] on p "Completed on [DATE]" at bounding box center [581, 578] width 294 height 14
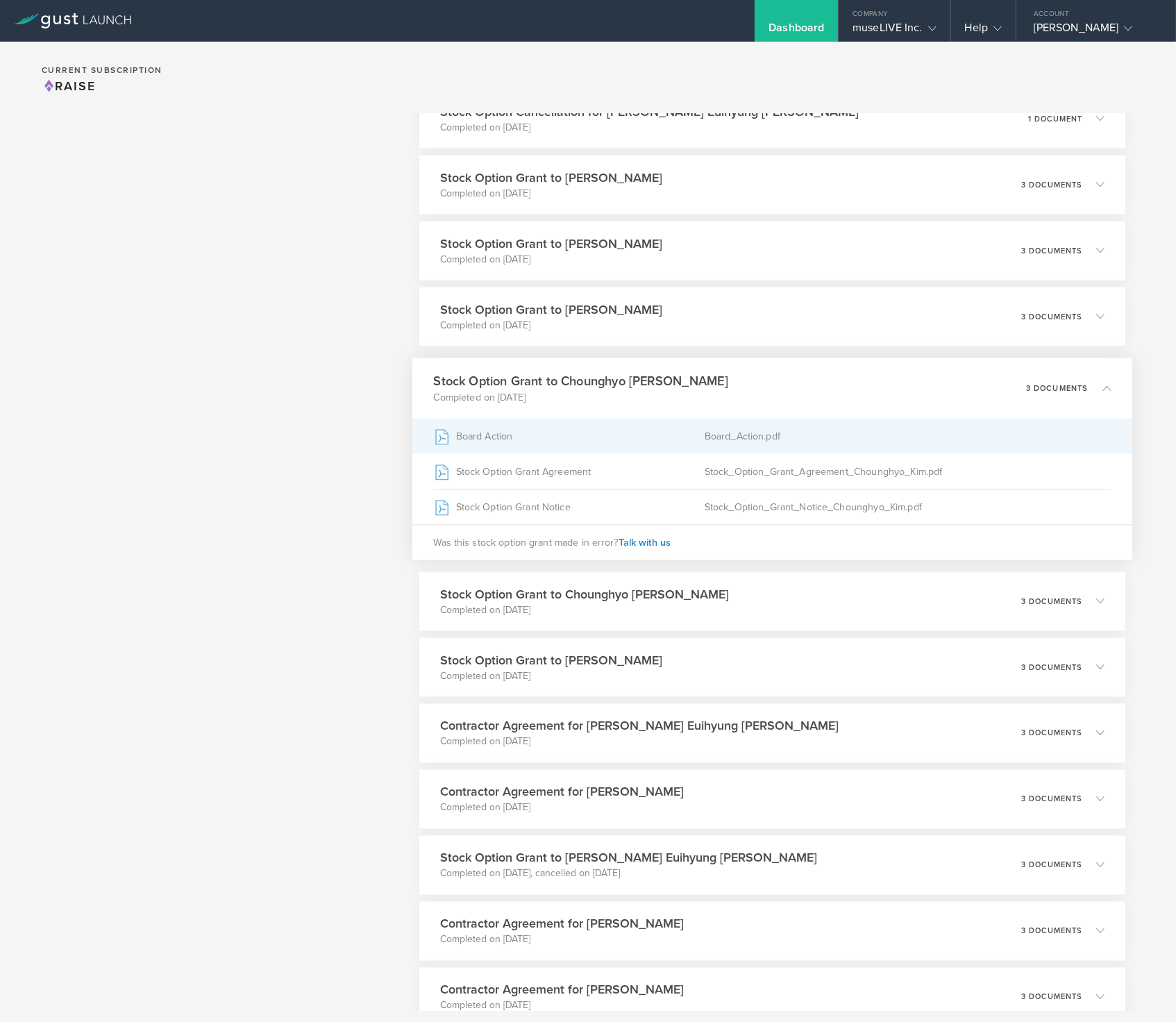
scroll to position [4421, 0]
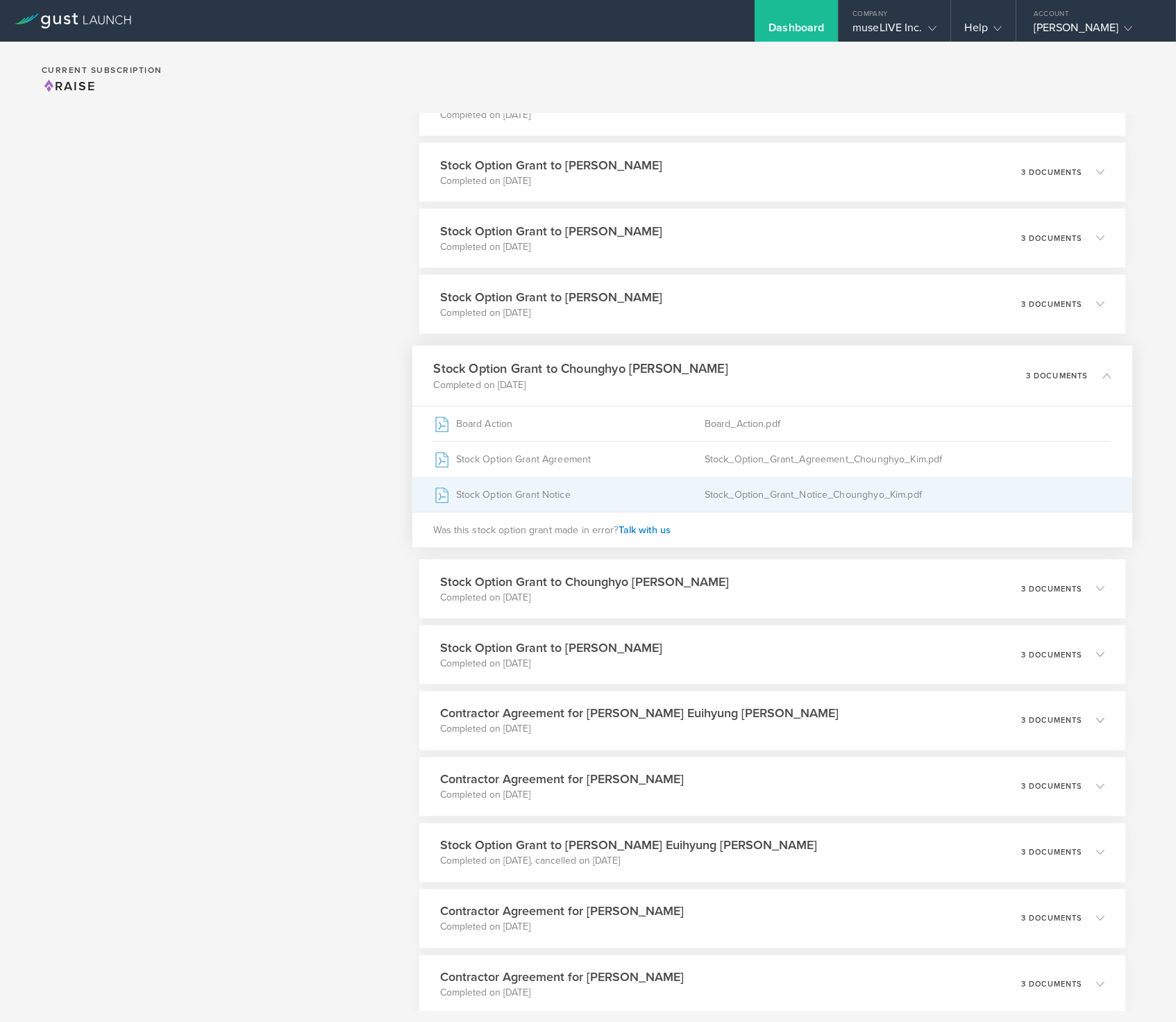
click at [548, 506] on div "Stock Option Grant Notice" at bounding box center [569, 494] width 271 height 35
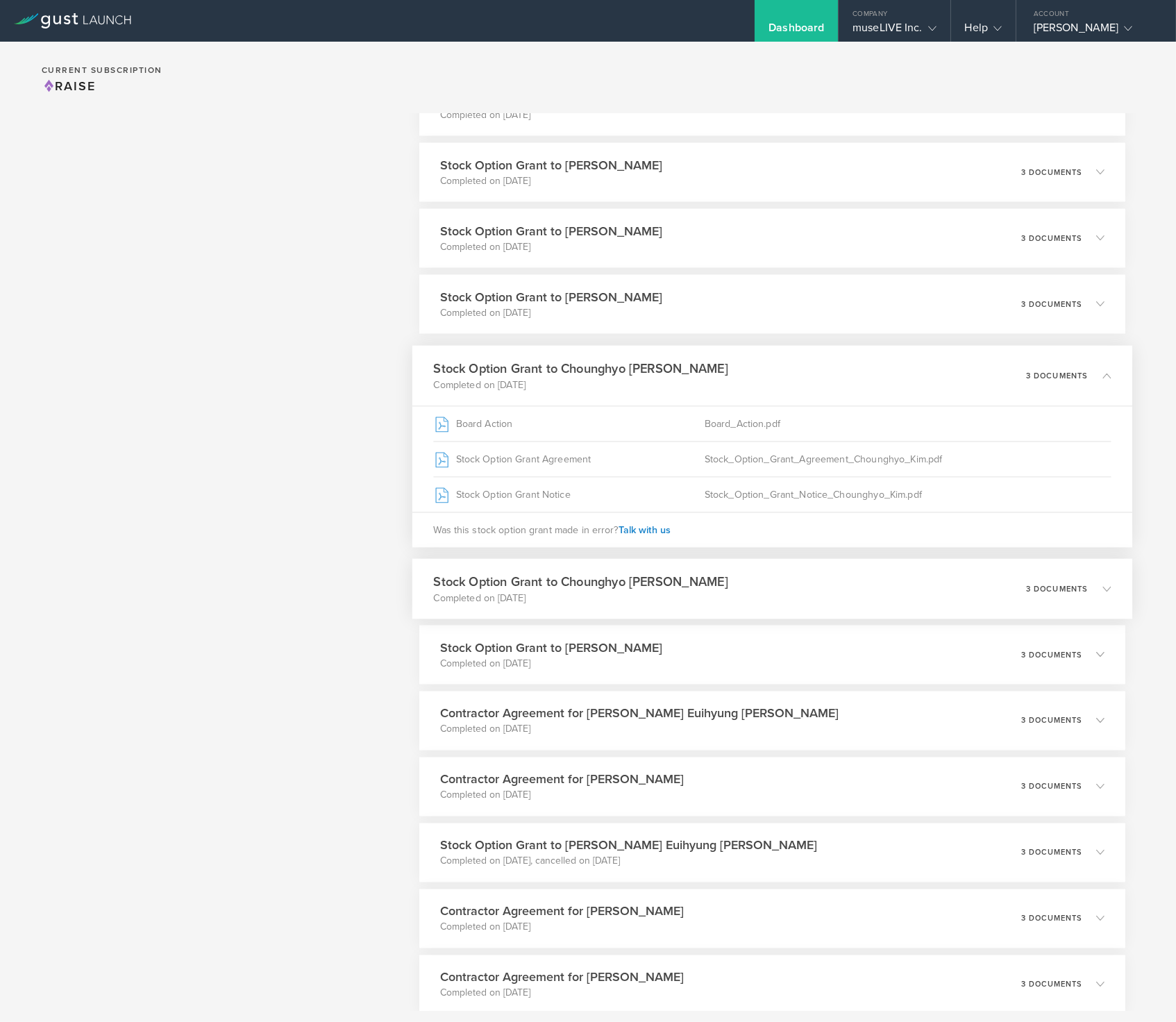
click at [487, 582] on h3 "Stock Option Grant to Chounghyo [PERSON_NAME]" at bounding box center [581, 582] width 294 height 19
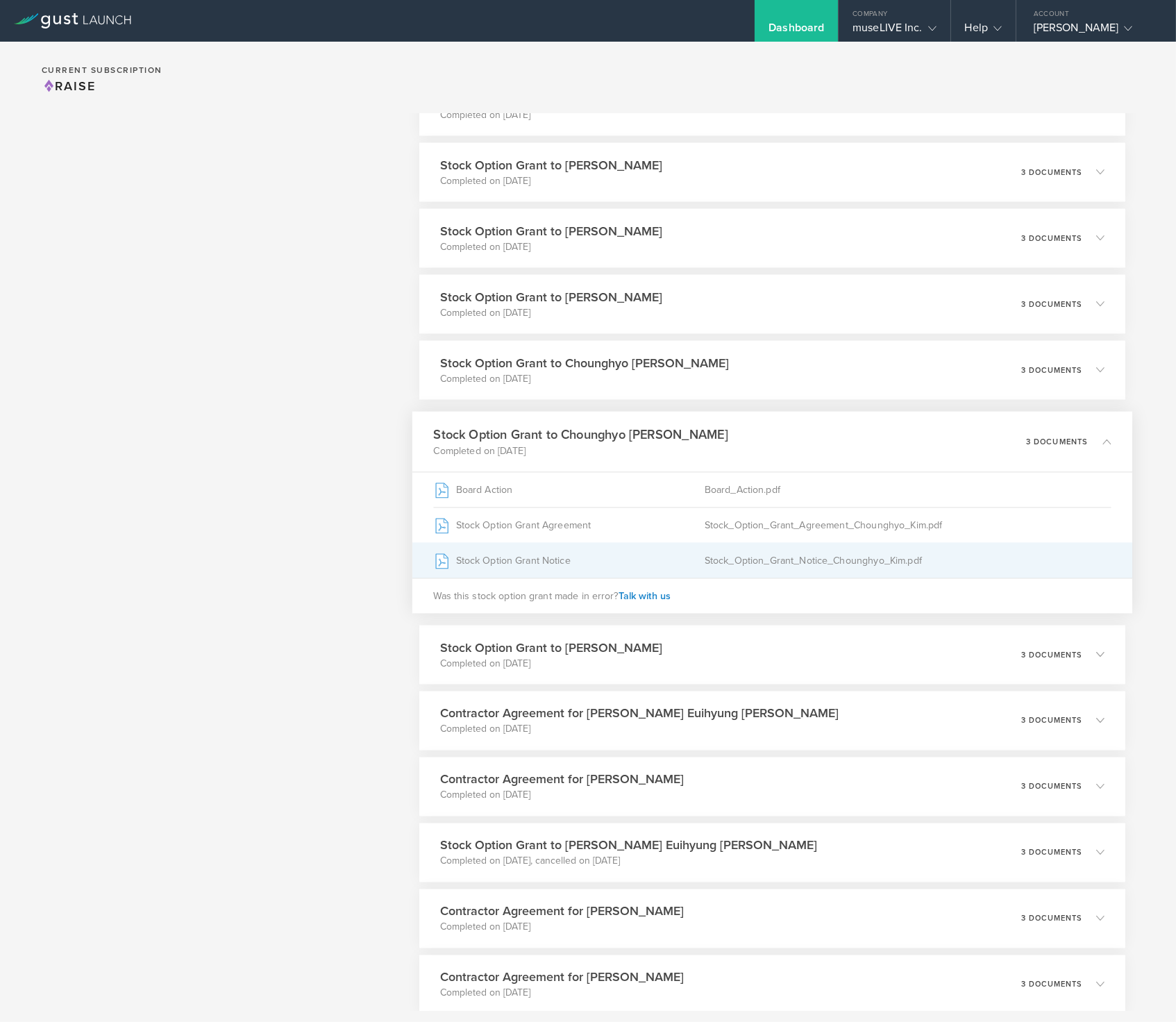
click at [587, 565] on div "Stock Option Grant Notice" at bounding box center [569, 561] width 271 height 35
click at [585, 559] on div "Stock Option Grant Notice" at bounding box center [569, 561] width 271 height 35
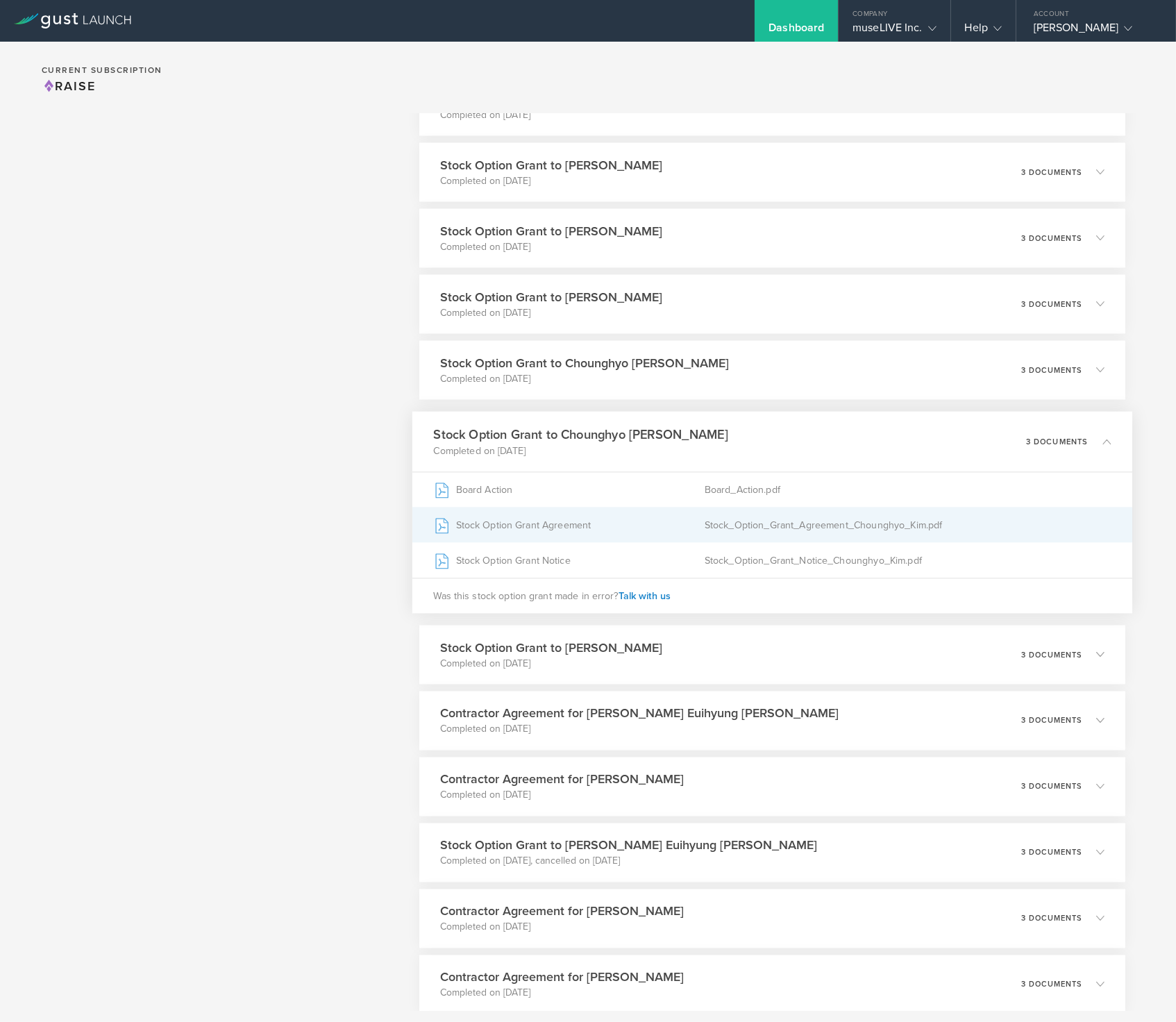
click at [586, 522] on div "Stock Option Grant Agreement" at bounding box center [569, 525] width 271 height 35
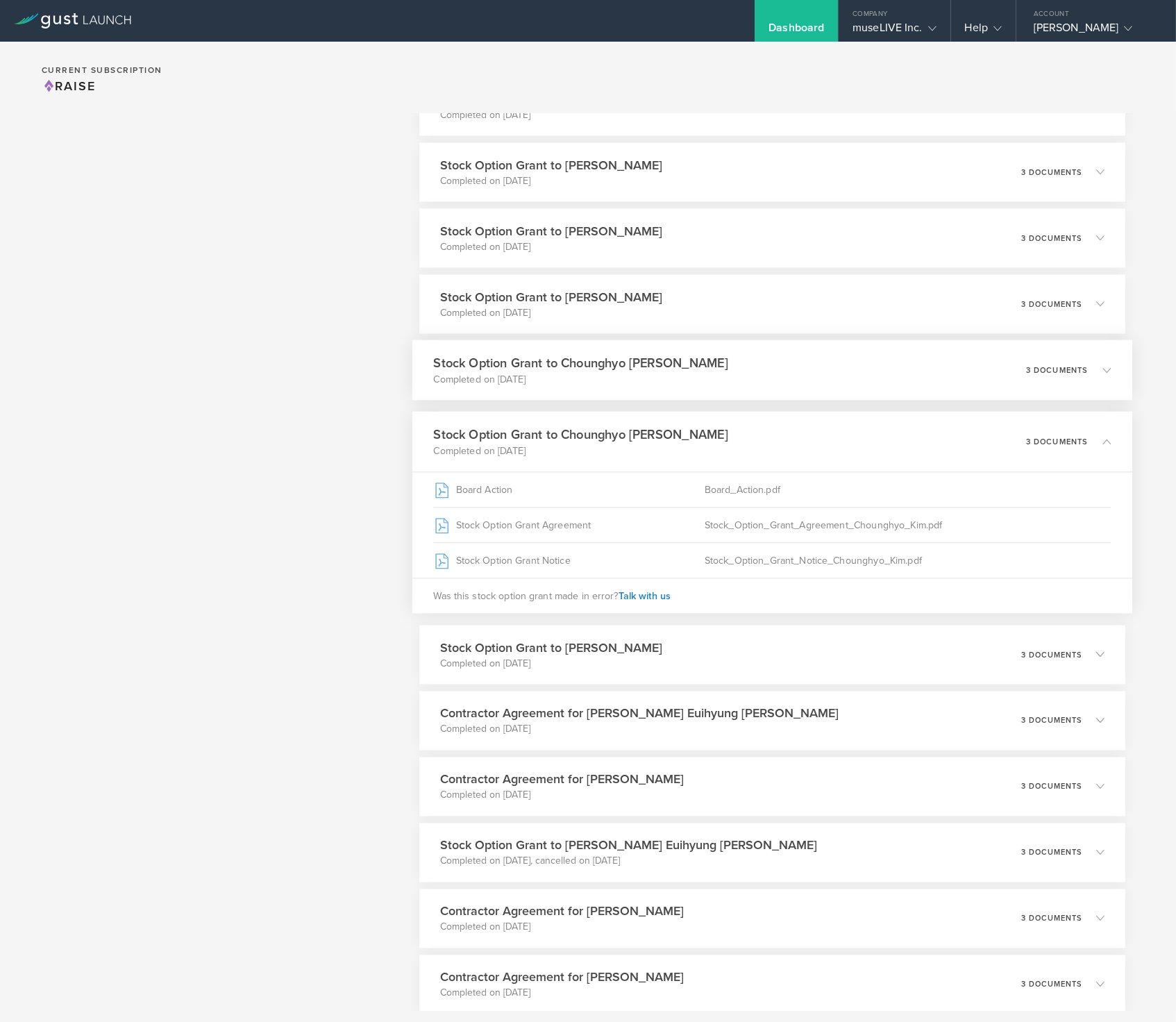
click at [640, 377] on p "Completed on [DATE]" at bounding box center [581, 379] width 294 height 14
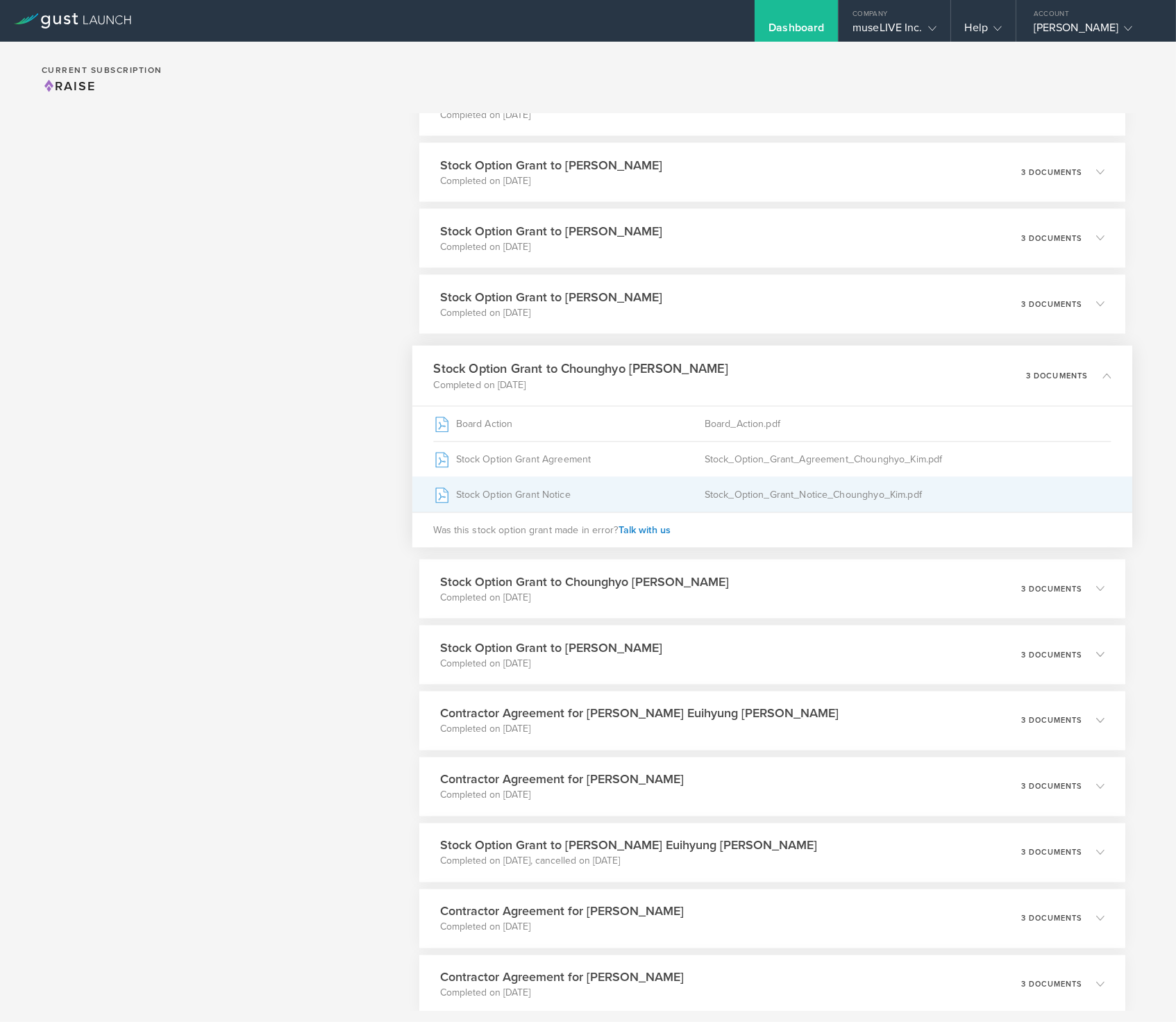
click at [560, 498] on div "Stock Option Grant Notice" at bounding box center [569, 494] width 271 height 35
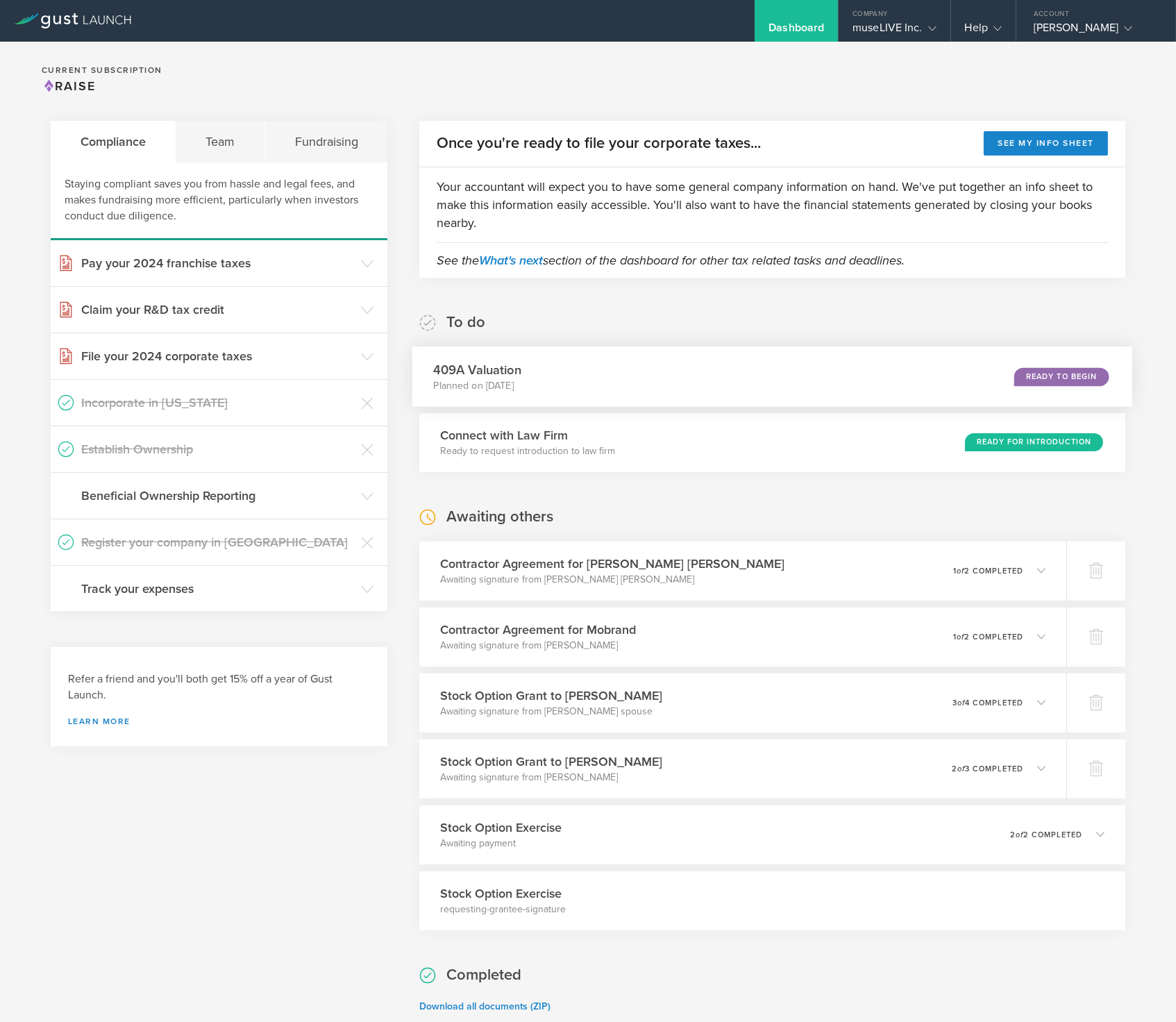
scroll to position [4226, 0]
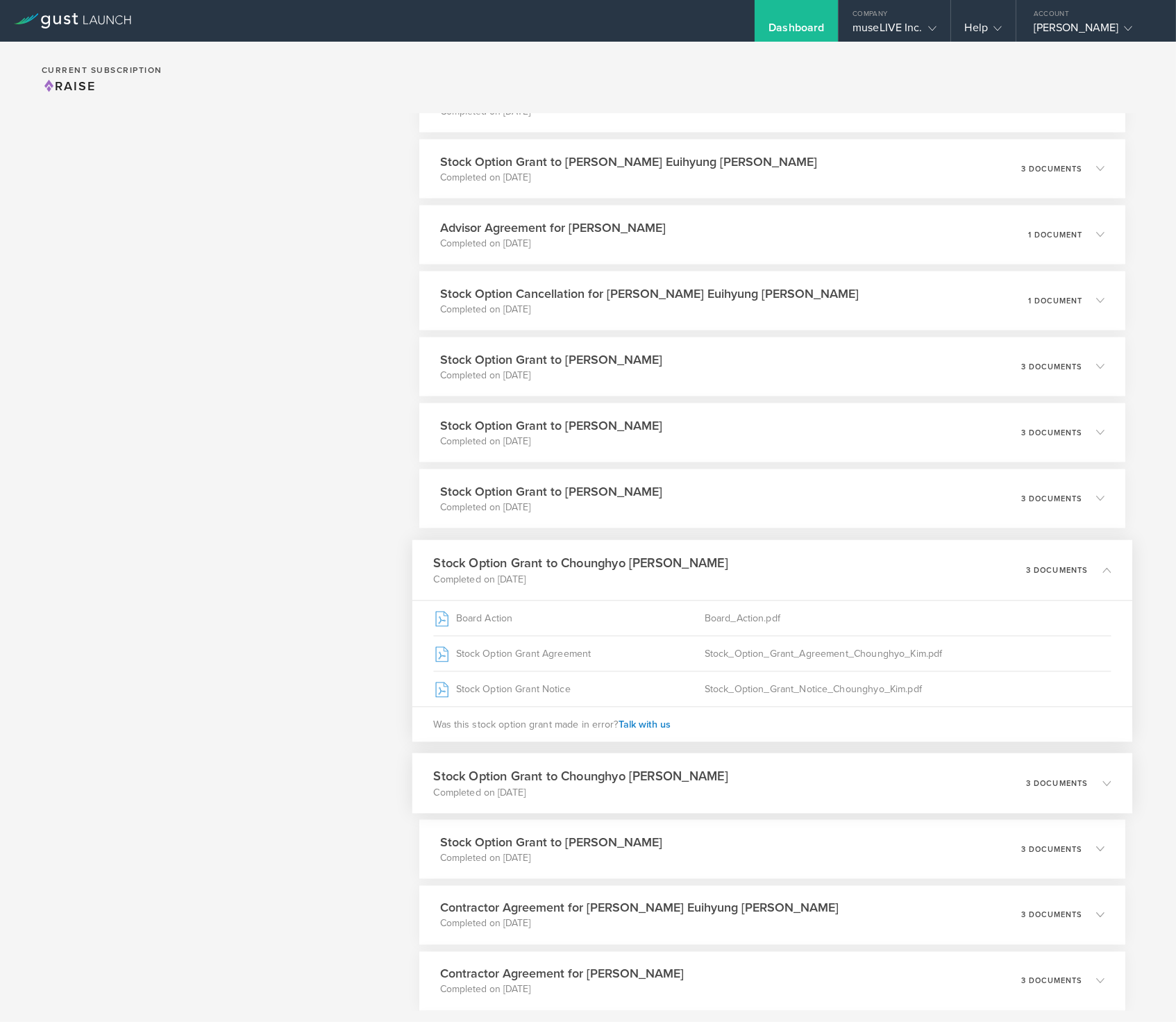
click at [804, 755] on div "Stock Option Grant to Chounghyo Kim Completed on Aug 4, 2024 3 documents" at bounding box center [772, 783] width 720 height 60
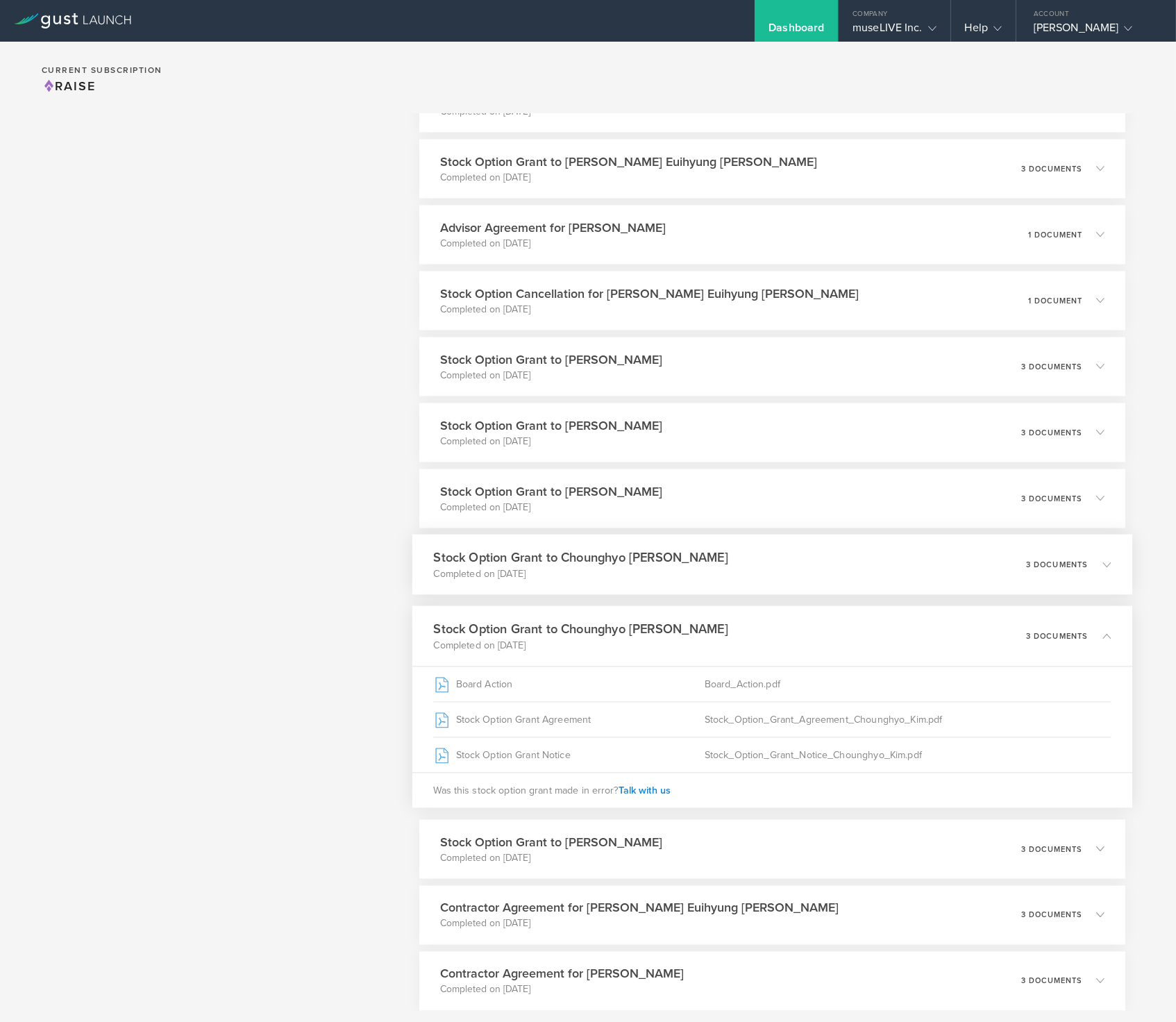
click at [654, 569] on div "Stock Option Grant to Chounghyo Kim Completed on Aug 4, 2024 3 documents" at bounding box center [772, 564] width 720 height 60
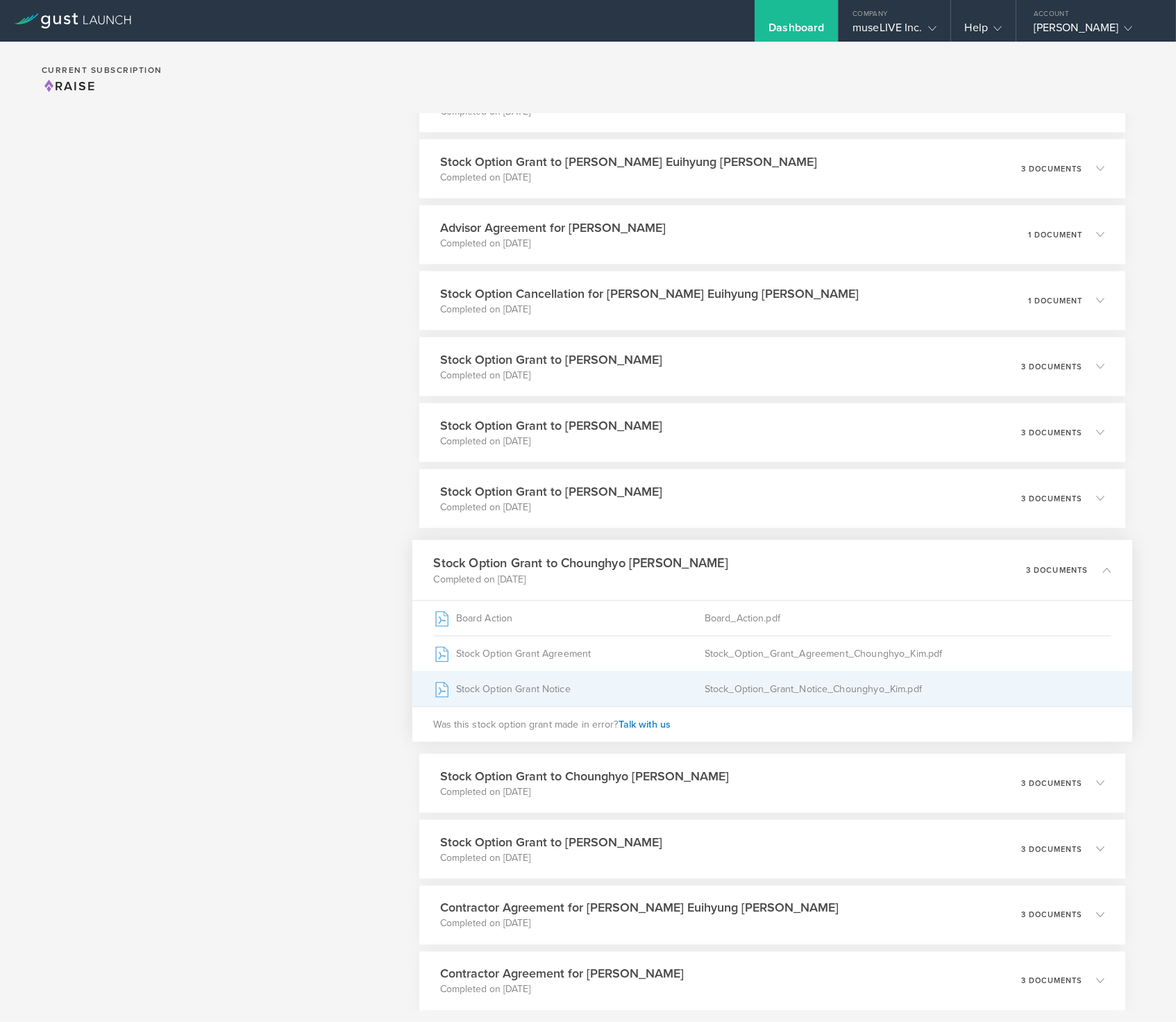
click at [587, 695] on div "Stock Option Grant Notice" at bounding box center [569, 689] width 271 height 35
click at [695, 789] on div "Stock Option Grant to Chounghyo Kim Completed on Aug 4, 2024 3 documents" at bounding box center [772, 783] width 720 height 60
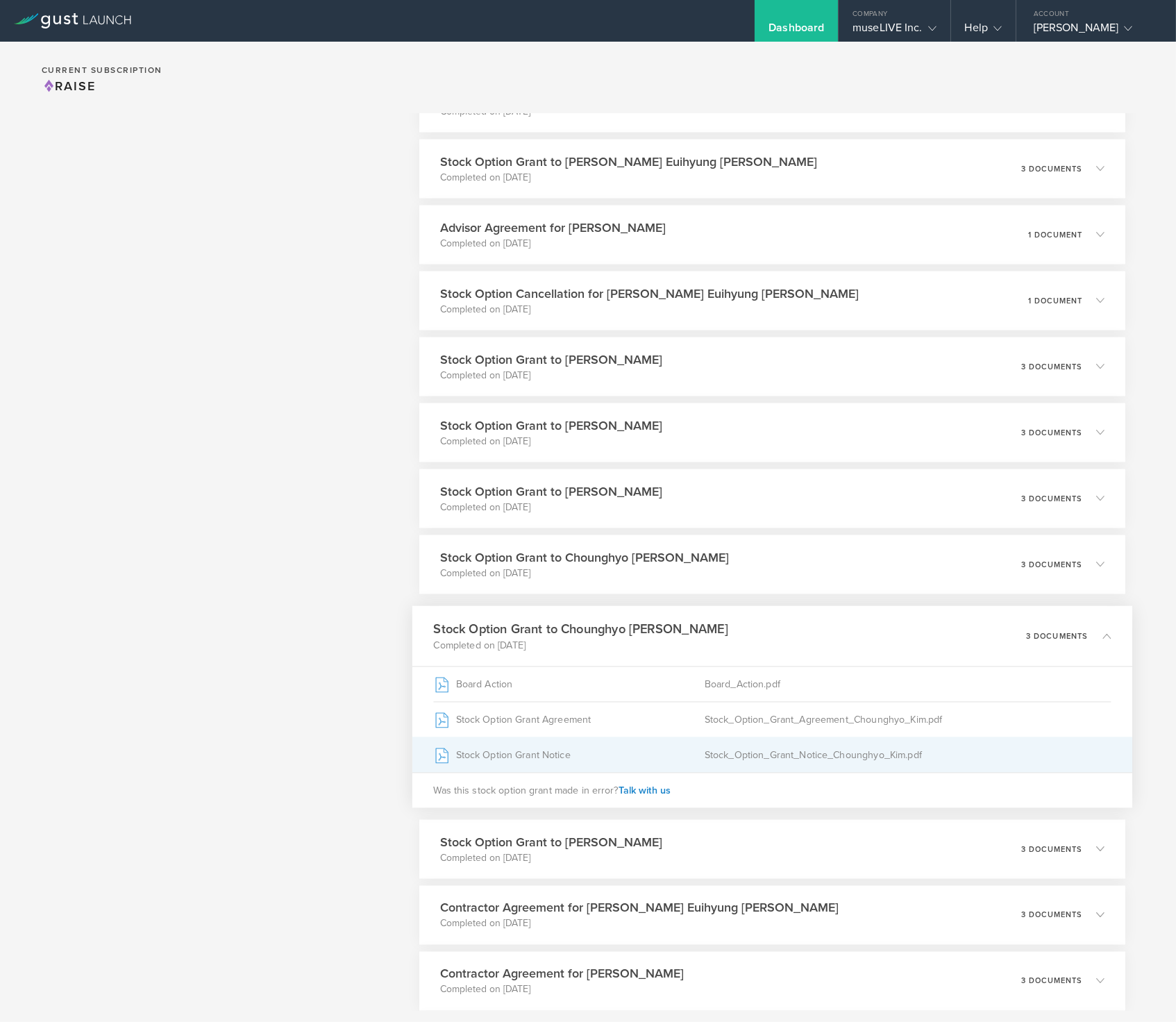
click at [730, 763] on div "Stock_Option_Grant_Notice_Chounghyo_Kim.pdf" at bounding box center [907, 755] width 406 height 35
